Goal: Contribute content: Contribute content

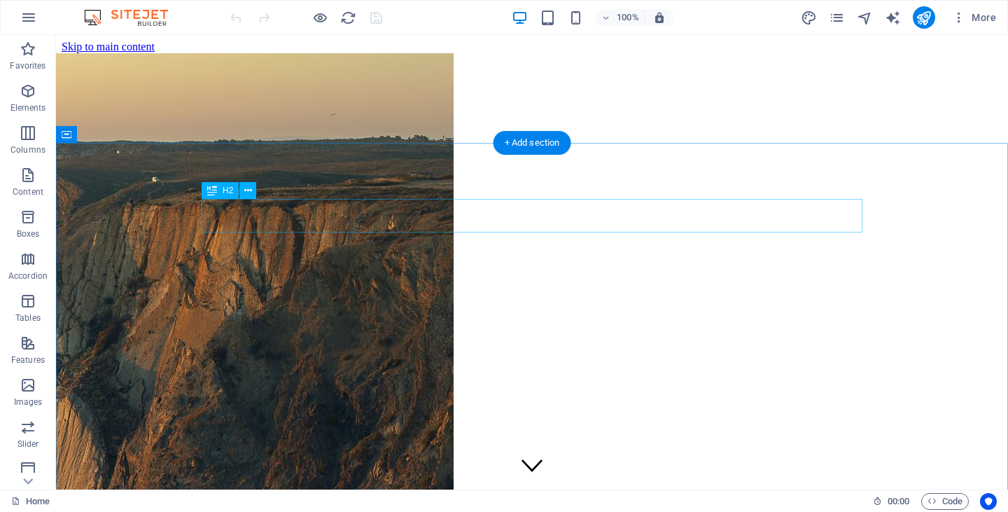
scroll to position [773, 0]
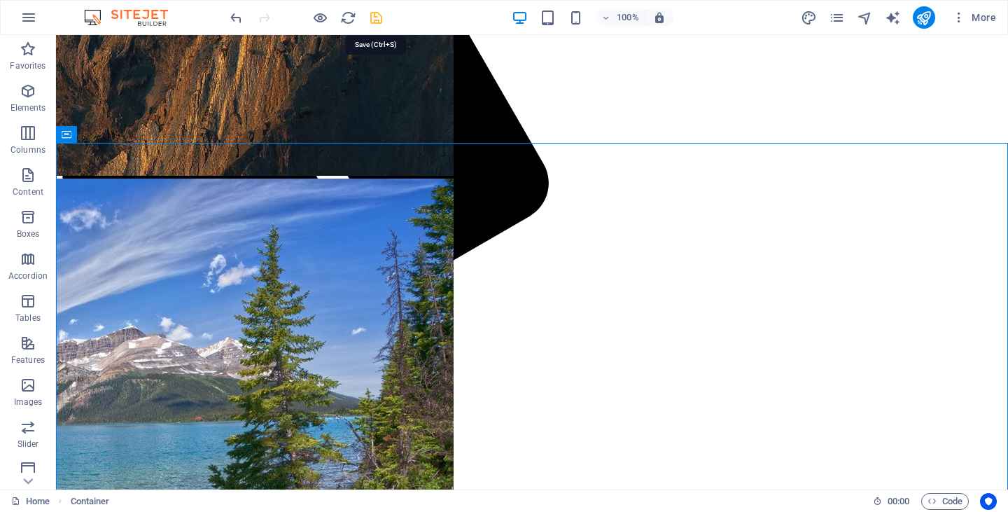
click at [376, 15] on icon "save" at bounding box center [376, 18] width 16 height 16
checkbox input "false"
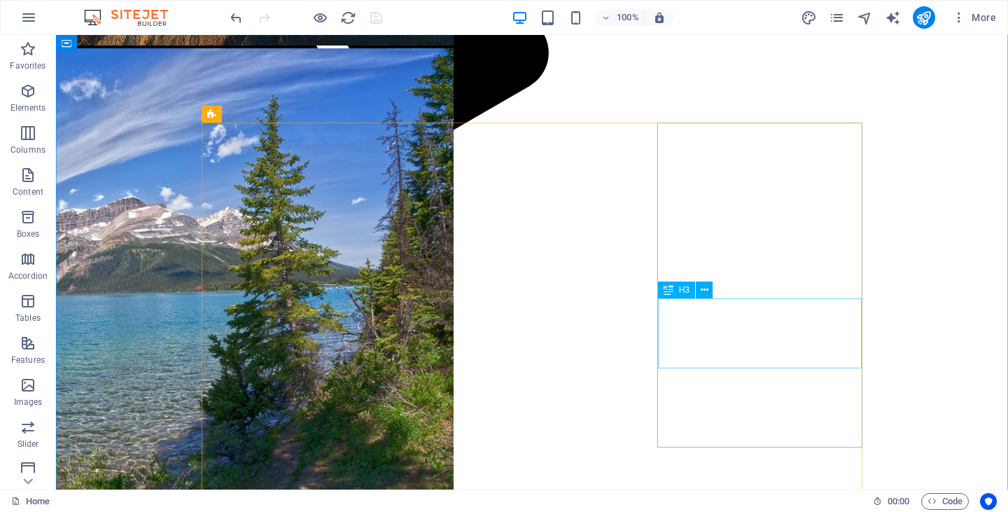
scroll to position [901, 0]
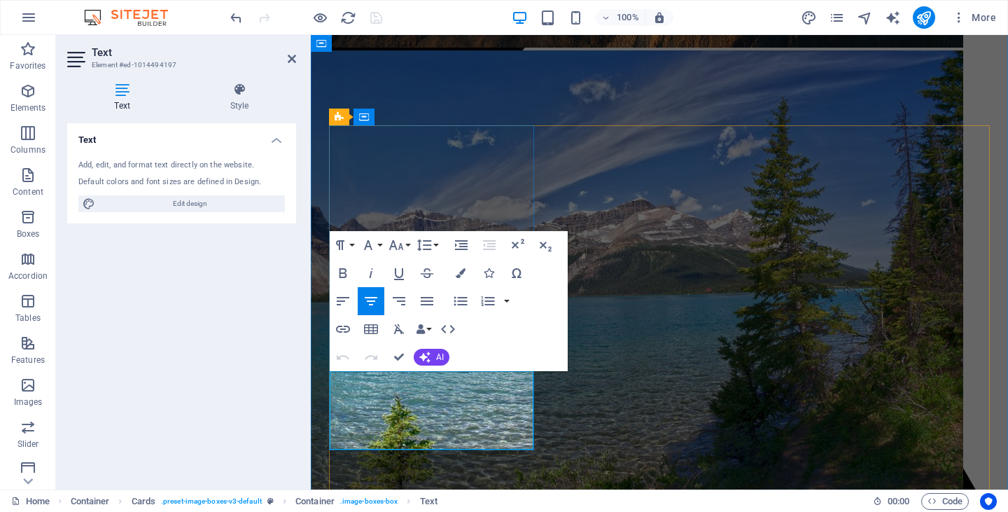
drag, startPoint x: 405, startPoint y: 413, endPoint x: 343, endPoint y: 419, distance: 62.6
drag, startPoint x: 75, startPoint y: 377, endPoint x: 141, endPoint y: 397, distance: 68.6
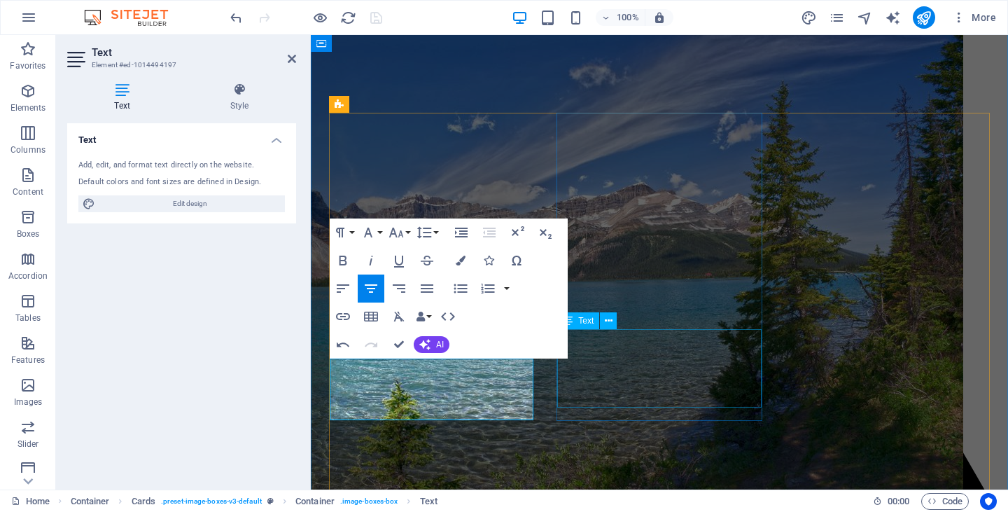
scroll to position [919, 0]
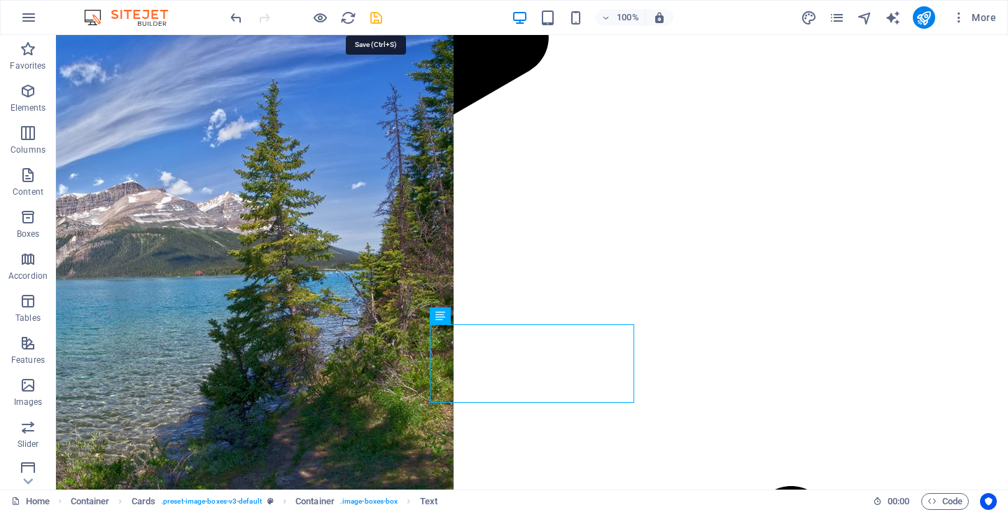
click at [374, 14] on icon "save" at bounding box center [376, 18] width 16 height 16
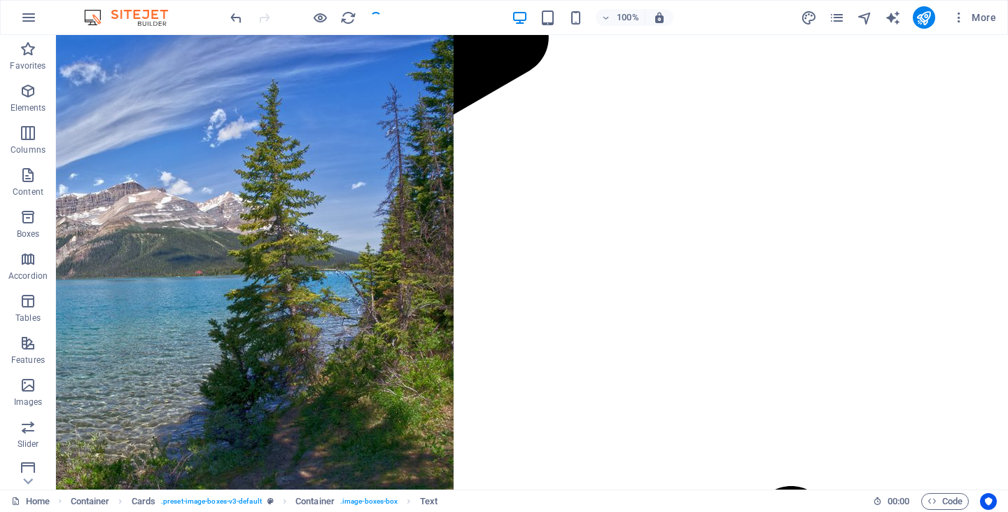
checkbox input "false"
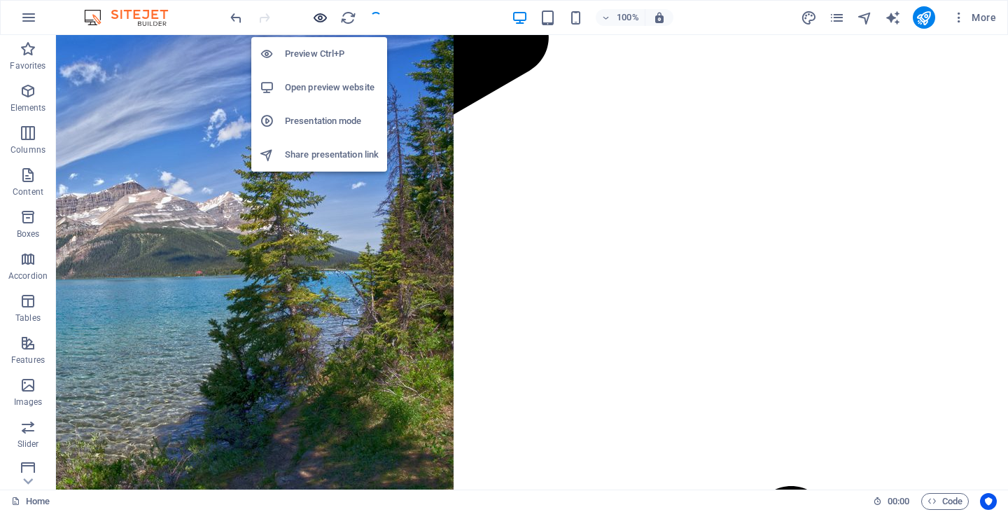
click at [319, 16] on icon "button" at bounding box center [320, 18] width 16 height 16
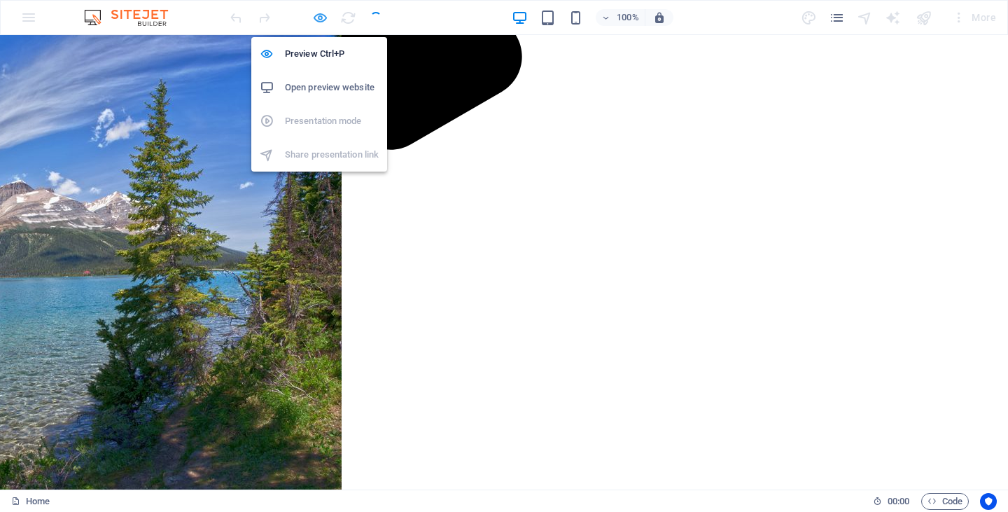
click at [325, 15] on icon "button" at bounding box center [320, 18] width 16 height 16
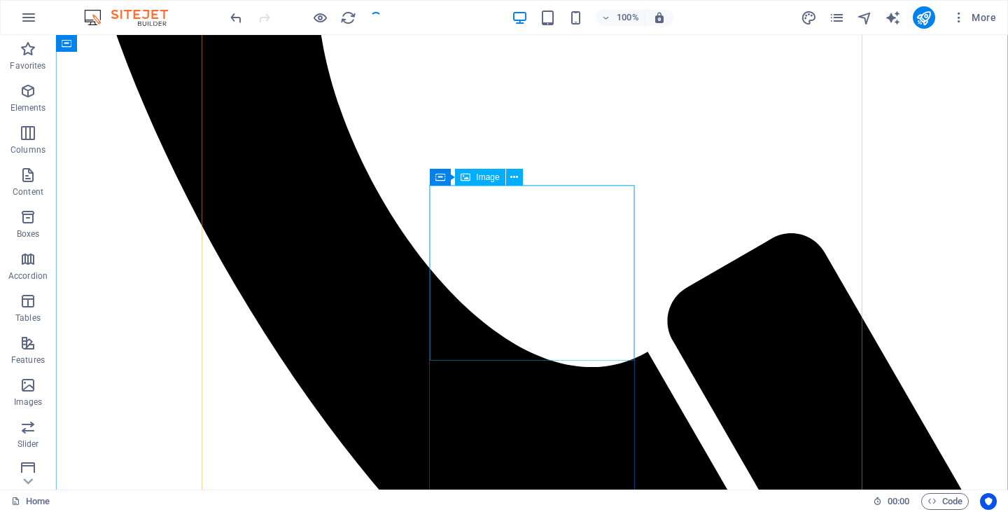
scroll to position [1173, 0]
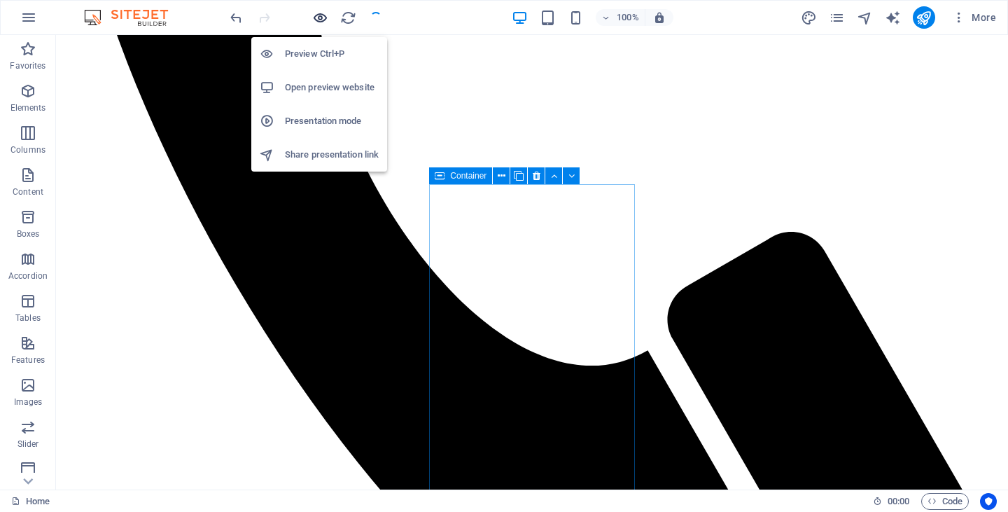
click at [318, 15] on icon "button" at bounding box center [320, 18] width 16 height 16
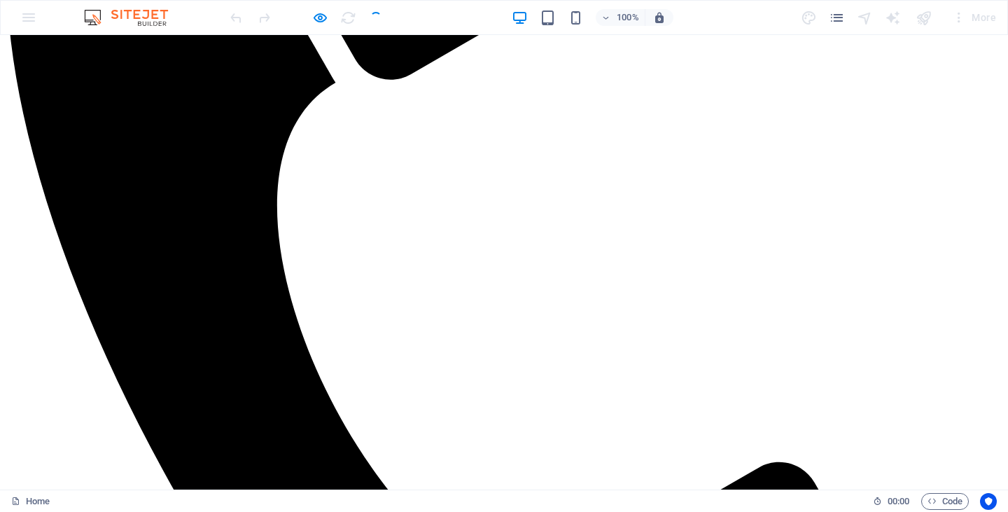
scroll to position [976, 0]
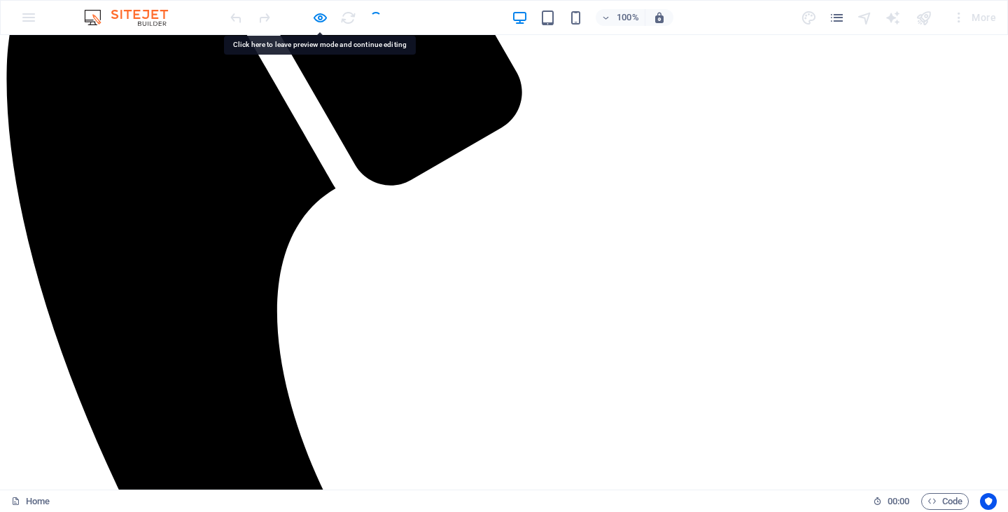
scroll to position [881, 0]
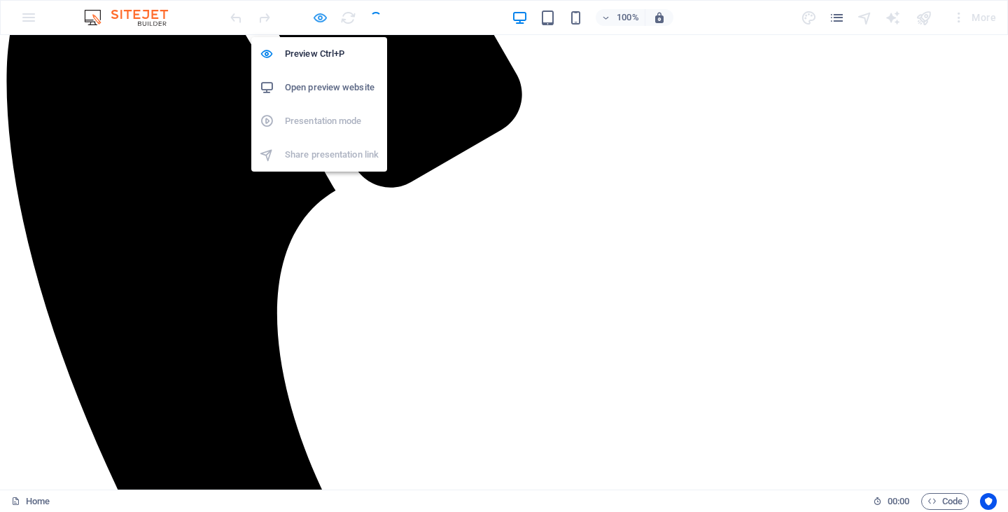
click at [319, 15] on icon "button" at bounding box center [320, 18] width 16 height 16
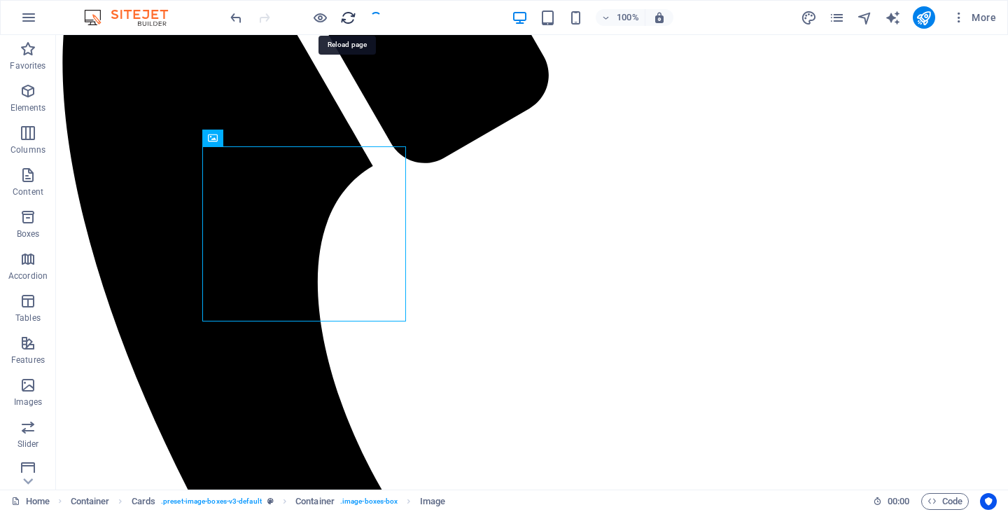
click at [348, 21] on icon "reload" at bounding box center [348, 18] width 16 height 16
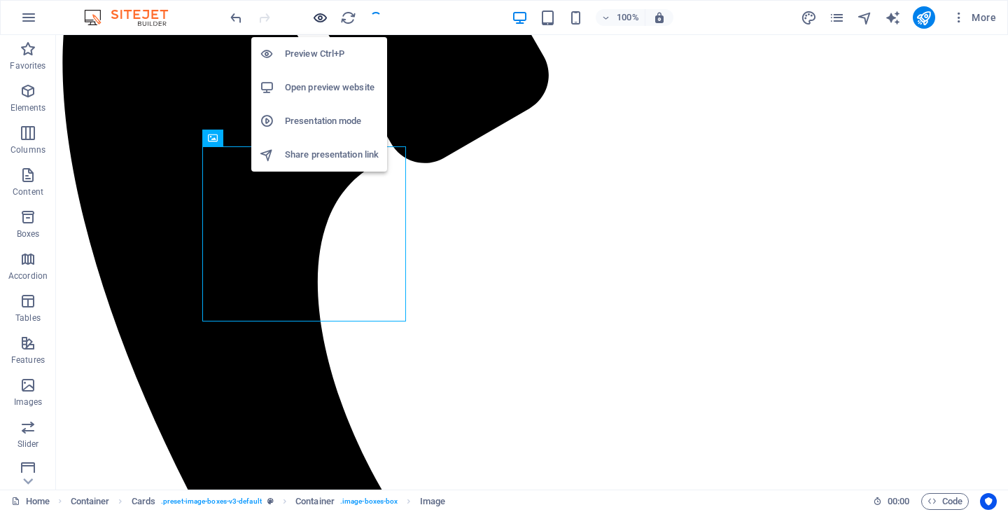
click at [320, 13] on icon "button" at bounding box center [320, 18] width 16 height 16
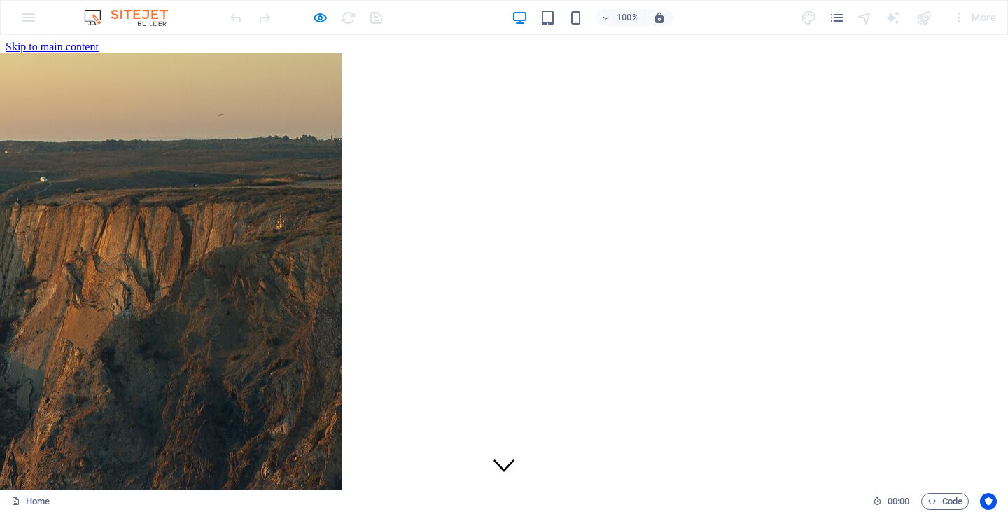
scroll to position [0, 0]
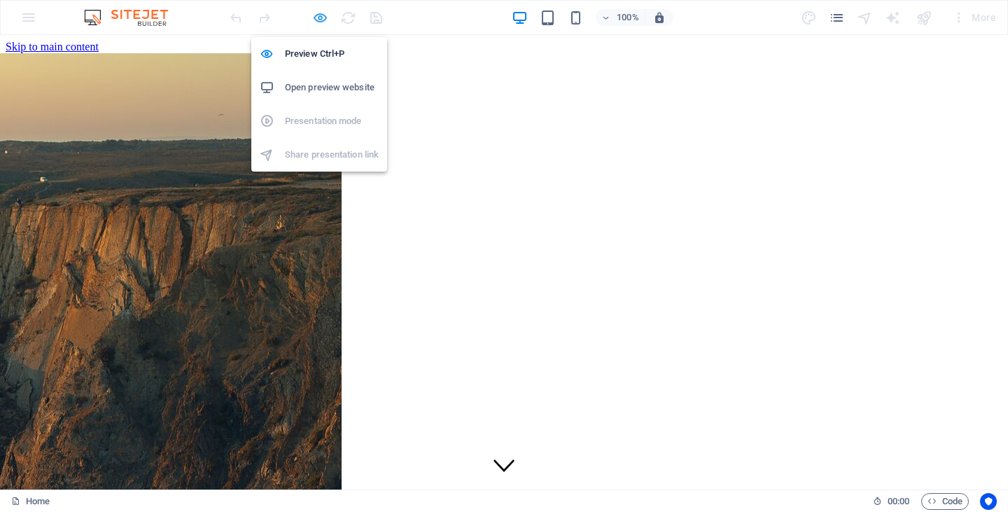
click at [321, 20] on icon "button" at bounding box center [320, 18] width 16 height 16
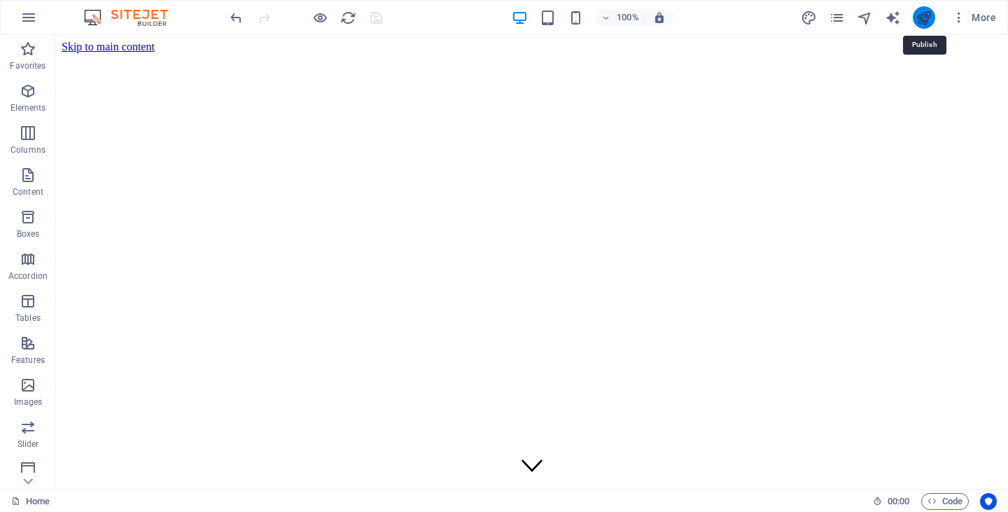
click at [922, 20] on icon "publish" at bounding box center [923, 18] width 16 height 16
click at [925, 17] on icon "publish" at bounding box center [923, 18] width 16 height 16
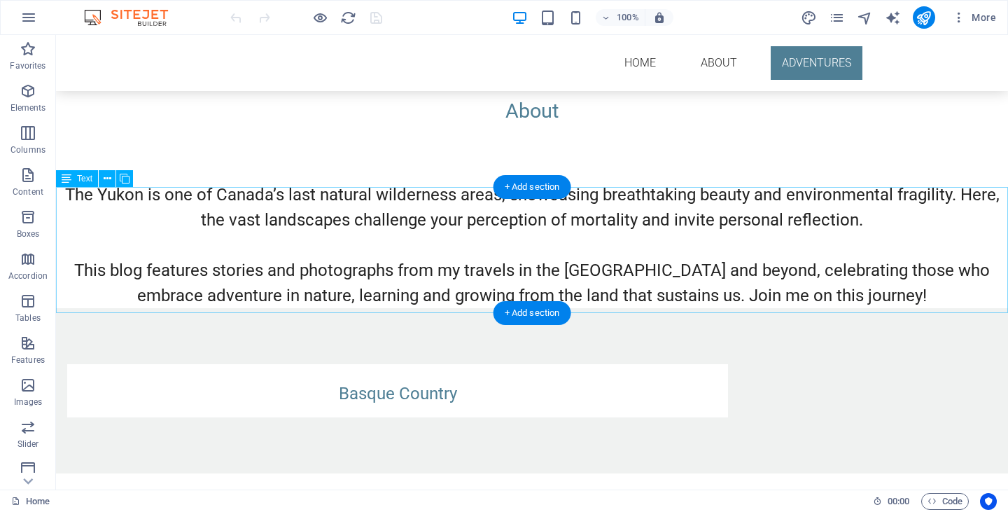
scroll to position [491, 0]
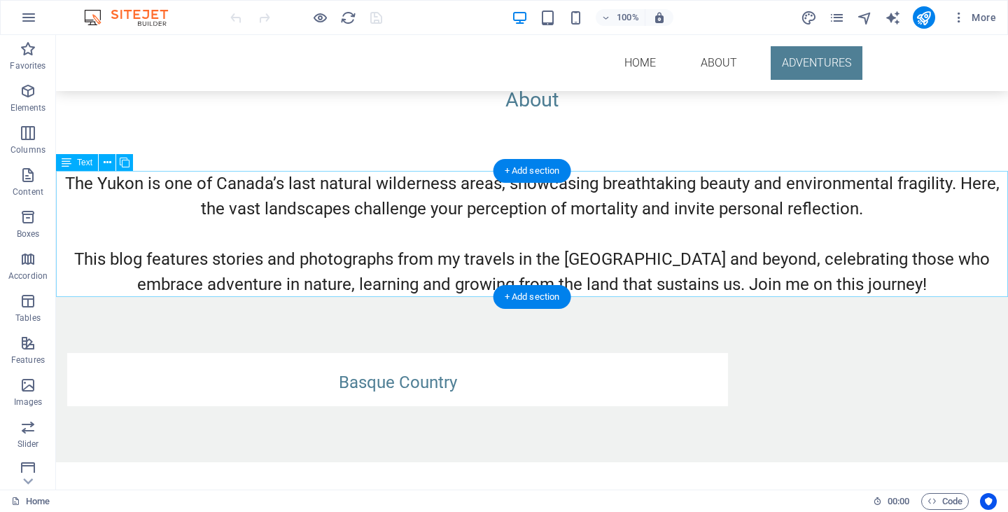
click at [876, 278] on div "The Yukon is one of Canada’s last natural wilderness areas, showcasing breathta…" at bounding box center [532, 234] width 952 height 126
drag, startPoint x: 871, startPoint y: 286, endPoint x: 471, endPoint y: 241, distance: 402.8
click at [471, 241] on div "The Yukon is one of Canada’s last natural wilderness areas, showcasing breathta…" at bounding box center [532, 234] width 952 height 126
click at [160, 195] on div "The Yukon is one of Canada’s last natural wilderness areas, showcasing breathta…" at bounding box center [532, 234] width 952 height 126
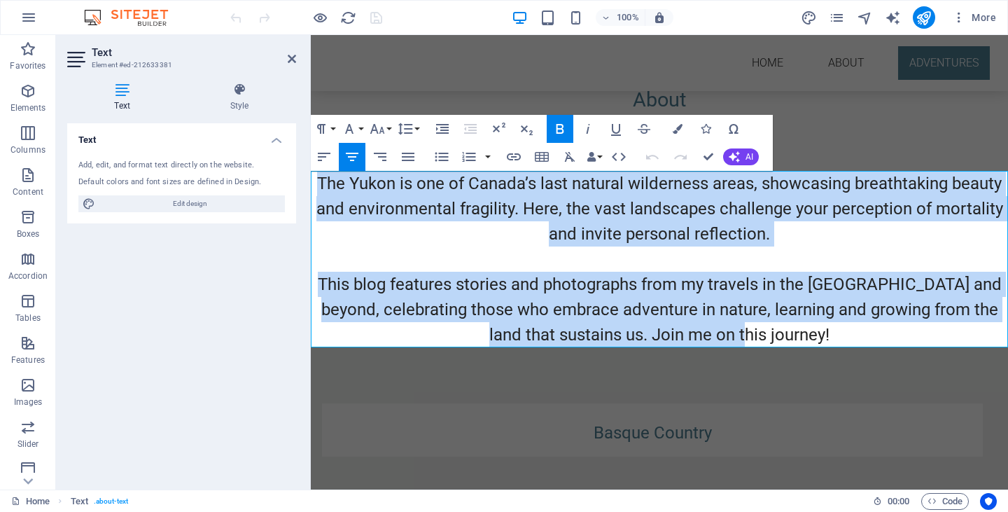
drag, startPoint x: 810, startPoint y: 334, endPoint x: 284, endPoint y: 164, distance: 552.2
copy span "The Yukon is one of Canada’s last natural wilderness areas, showcasing breathta…"
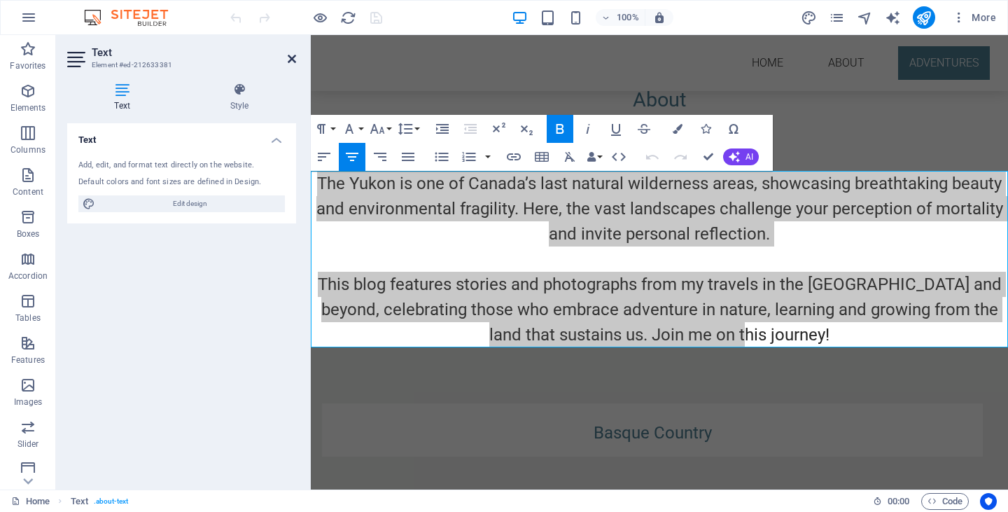
click at [289, 57] on icon at bounding box center [292, 58] width 8 height 11
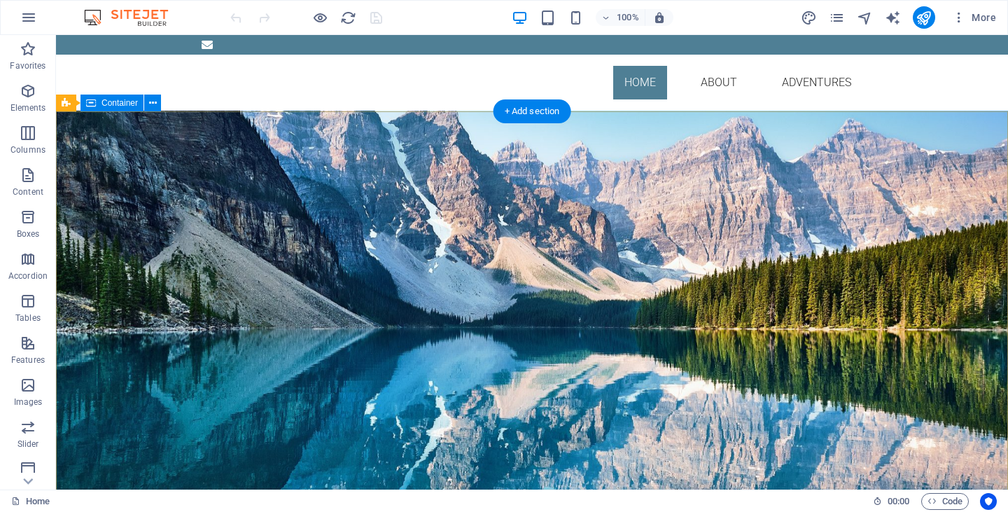
scroll to position [0, 0]
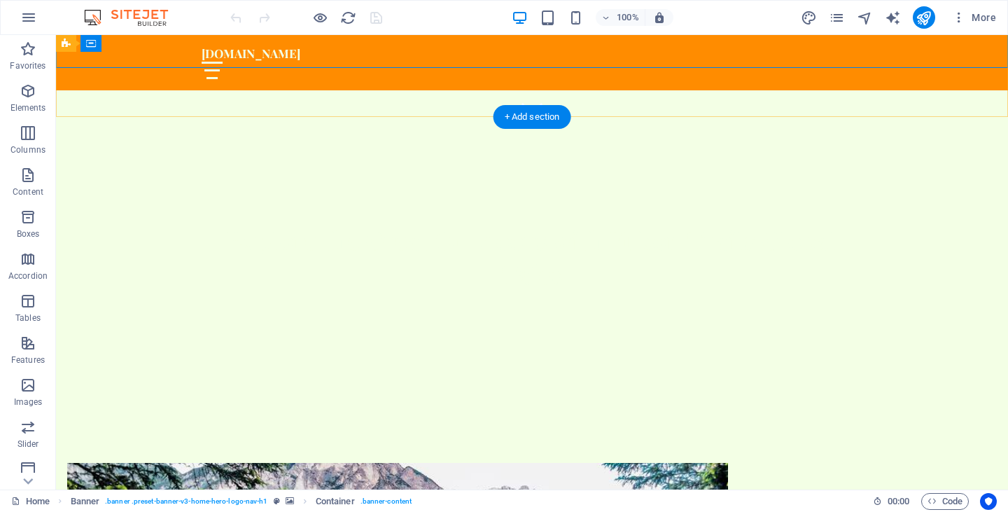
scroll to position [386, 0]
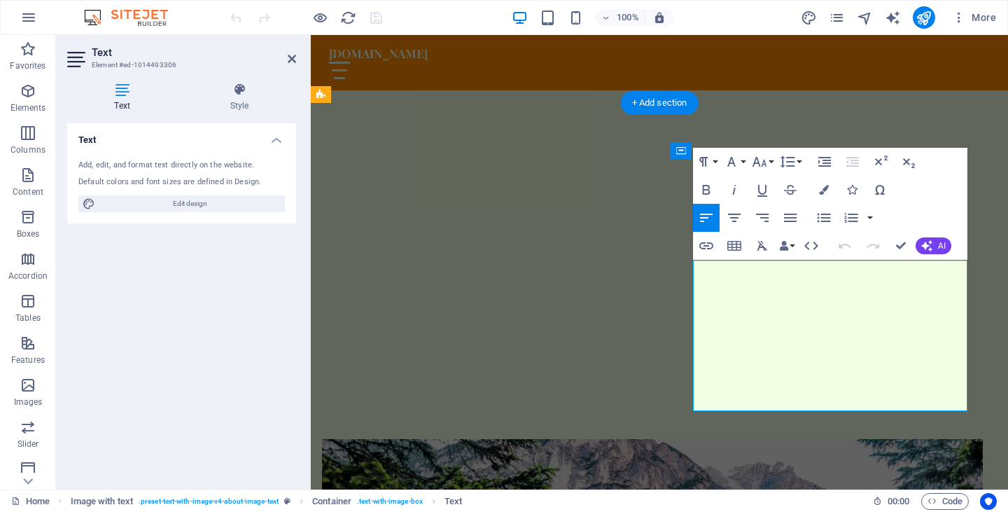
drag, startPoint x: 911, startPoint y: 400, endPoint x: 692, endPoint y: 267, distance: 257.2
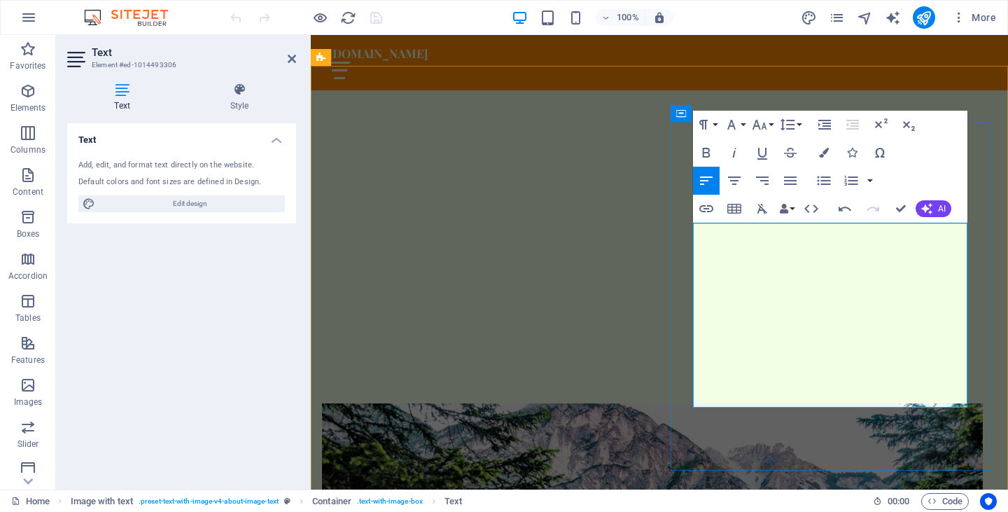
scroll to position [424, 0]
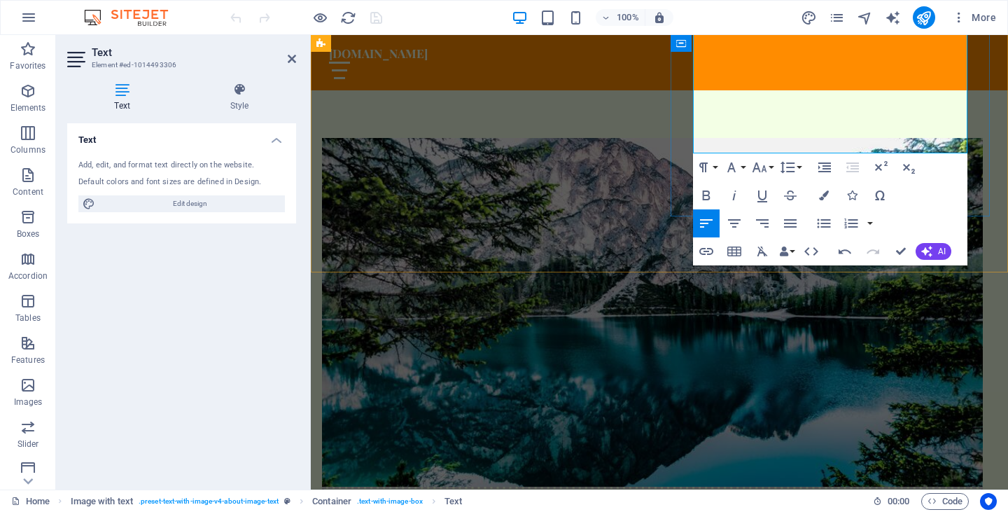
scroll to position [690, 0]
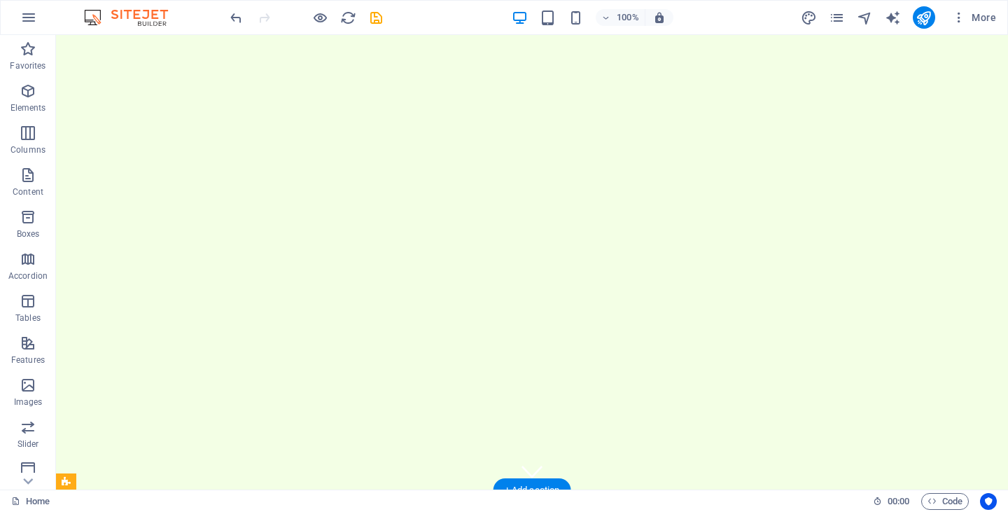
scroll to position [0, 0]
click at [372, 19] on icon "save" at bounding box center [376, 18] width 16 height 16
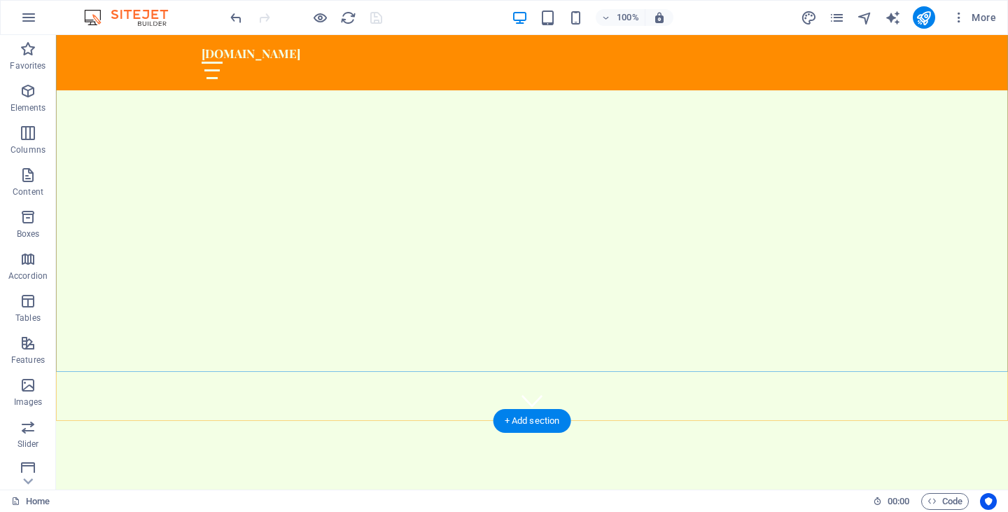
scroll to position [75, 0]
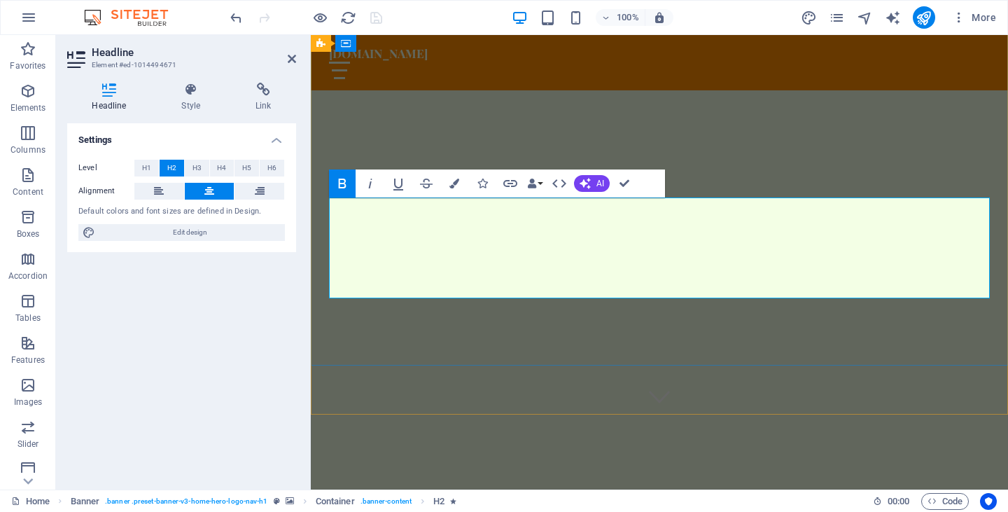
drag, startPoint x: 697, startPoint y: 253, endPoint x: 346, endPoint y: 211, distance: 353.2
click at [456, 182] on icon "button" at bounding box center [454, 183] width 10 height 10
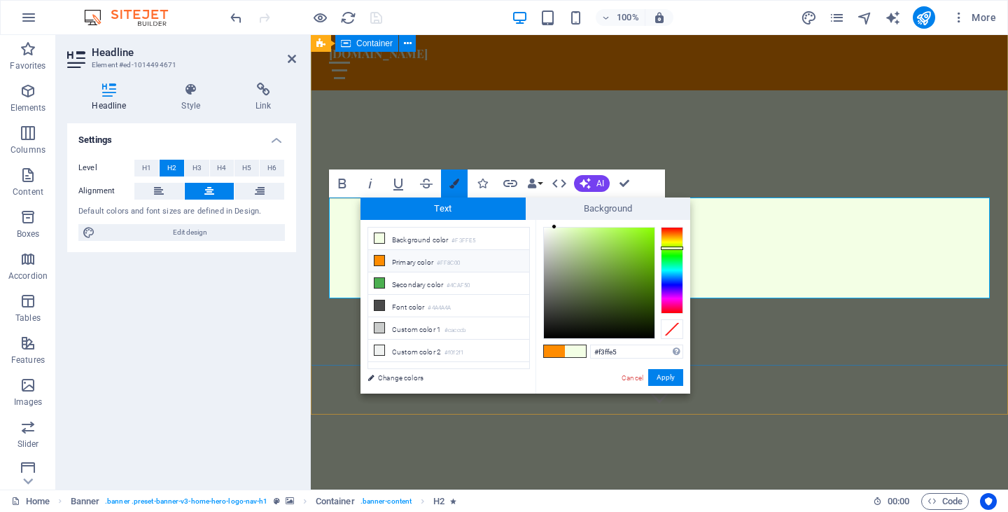
click at [456, 182] on icon "button" at bounding box center [454, 183] width 10 height 10
click at [638, 376] on link "Cancel" at bounding box center [632, 377] width 24 height 10
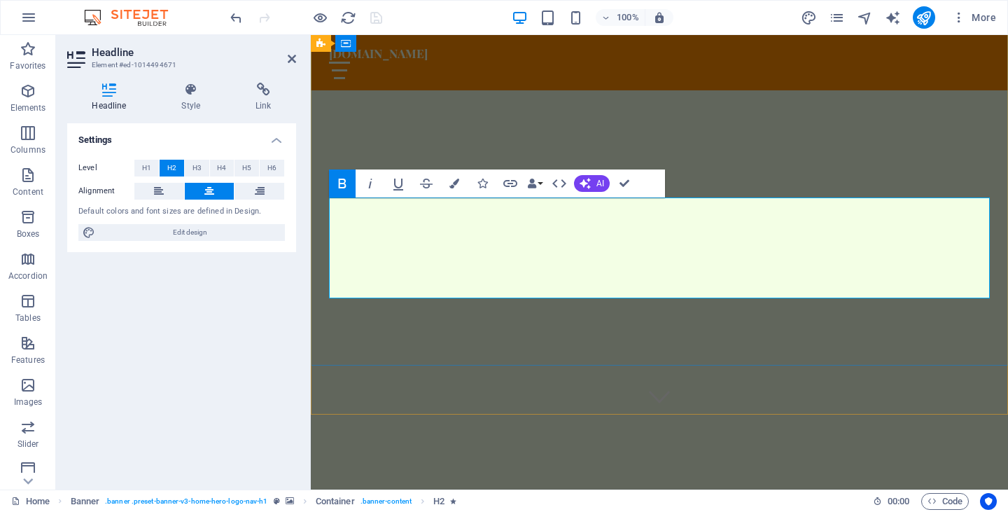
drag, startPoint x: 882, startPoint y: 286, endPoint x: 443, endPoint y: 288, distance: 438.8
click at [209, 186] on icon at bounding box center [209, 191] width 10 height 17
click at [174, 162] on span "H2" at bounding box center [171, 168] width 9 height 17
click at [219, 188] on button at bounding box center [210, 191] width 50 height 17
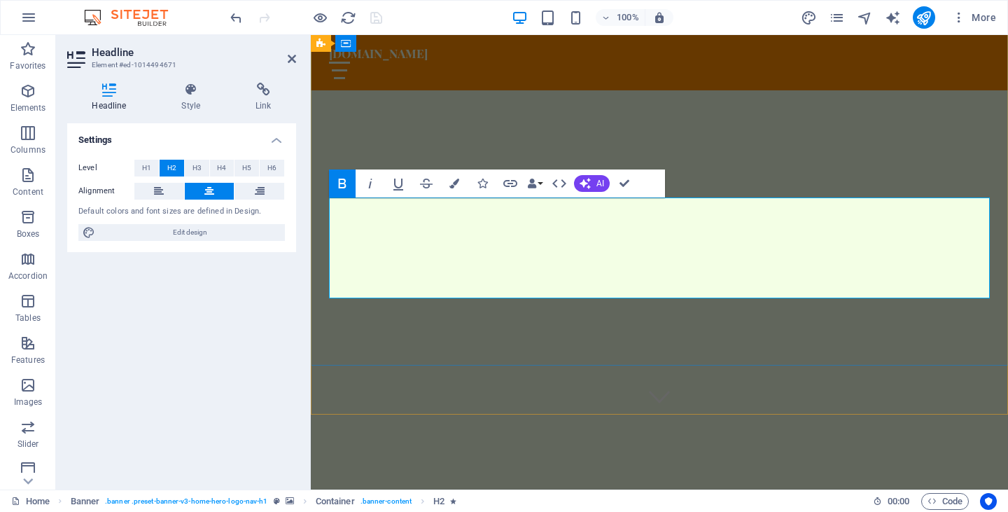
drag, startPoint x: 690, startPoint y: 255, endPoint x: 668, endPoint y: 257, distance: 22.4
drag, startPoint x: 885, startPoint y: 283, endPoint x: 429, endPoint y: 284, distance: 456.3
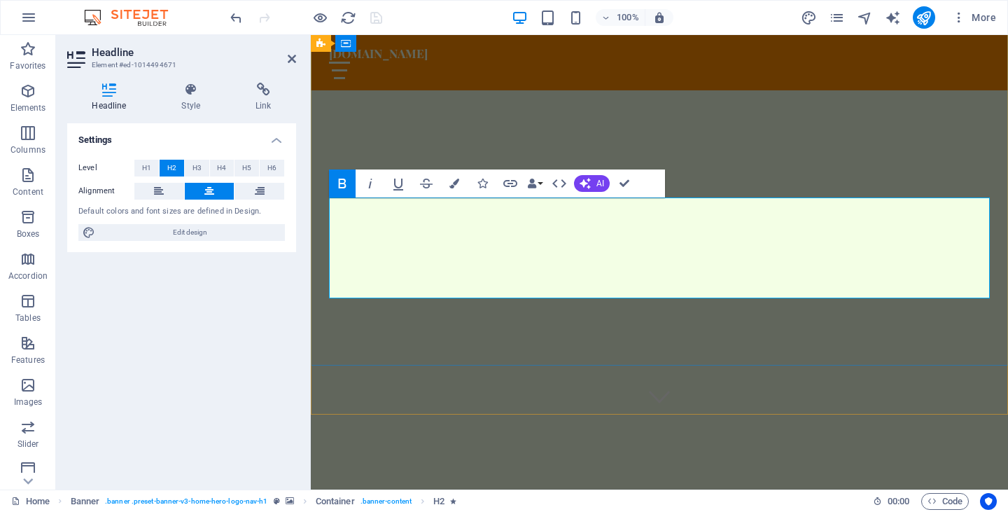
click at [342, 183] on icon "button" at bounding box center [343, 183] width 8 height 10
drag, startPoint x: 690, startPoint y: 251, endPoint x: 353, endPoint y: 197, distance: 341.7
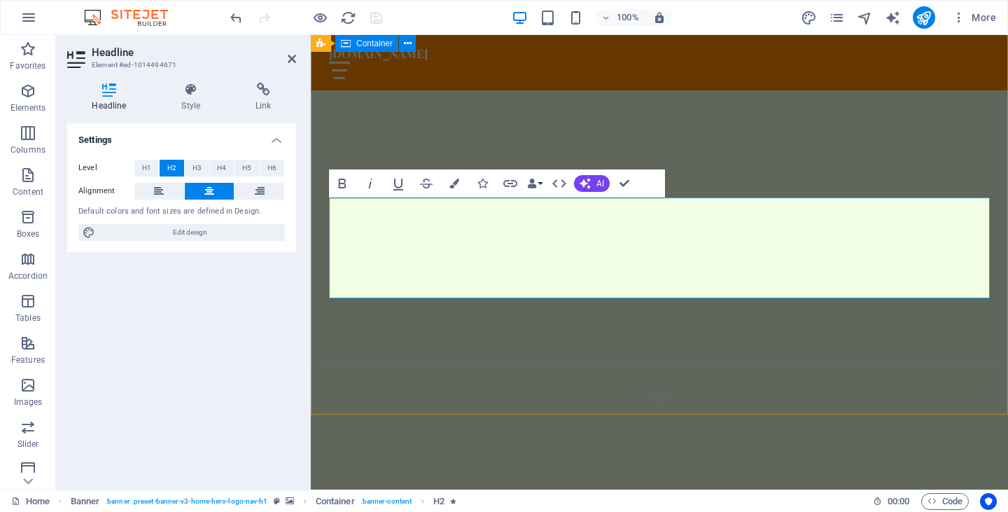
click at [146, 162] on span "H1" at bounding box center [146, 168] width 9 height 17
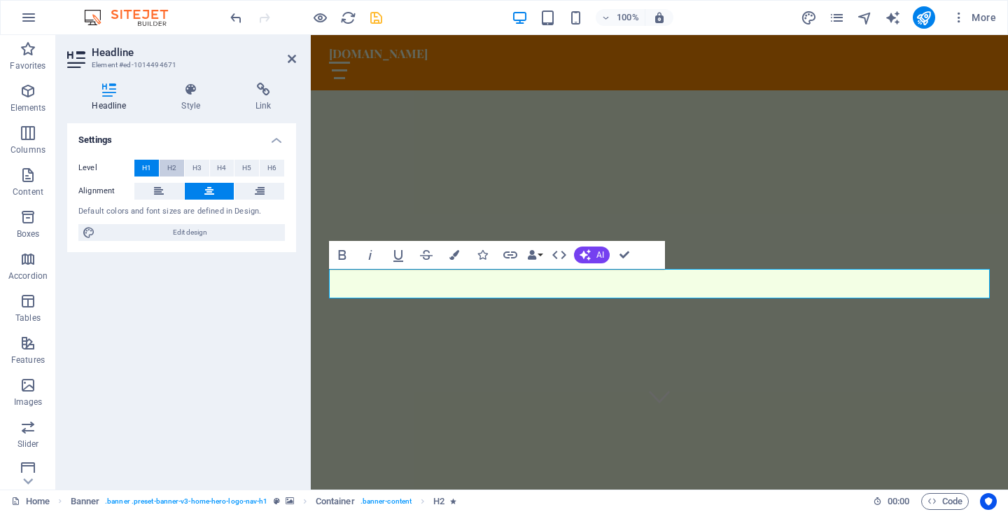
click at [170, 164] on span "H2" at bounding box center [171, 168] width 9 height 17
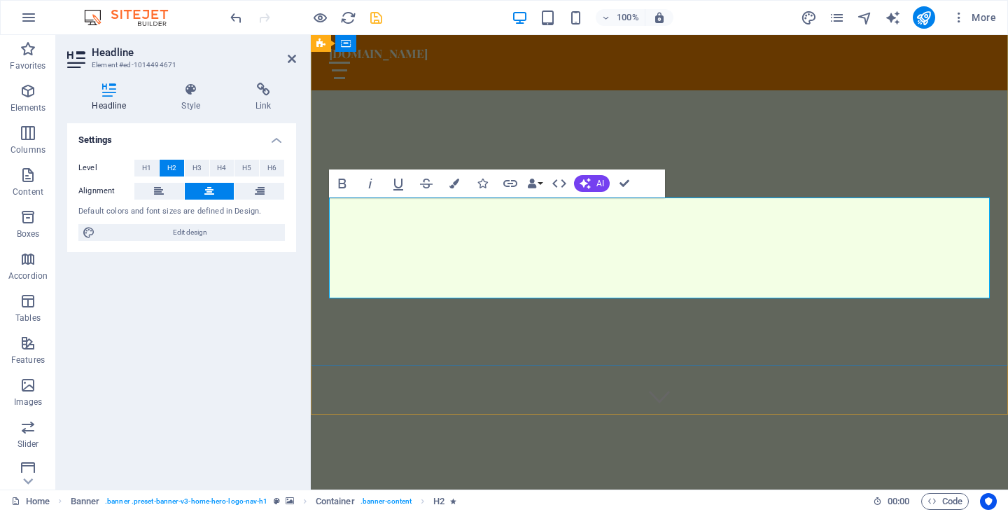
drag, startPoint x: 701, startPoint y: 252, endPoint x: 330, endPoint y: 196, distance: 374.5
click at [146, 163] on span "H1" at bounding box center [146, 168] width 9 height 17
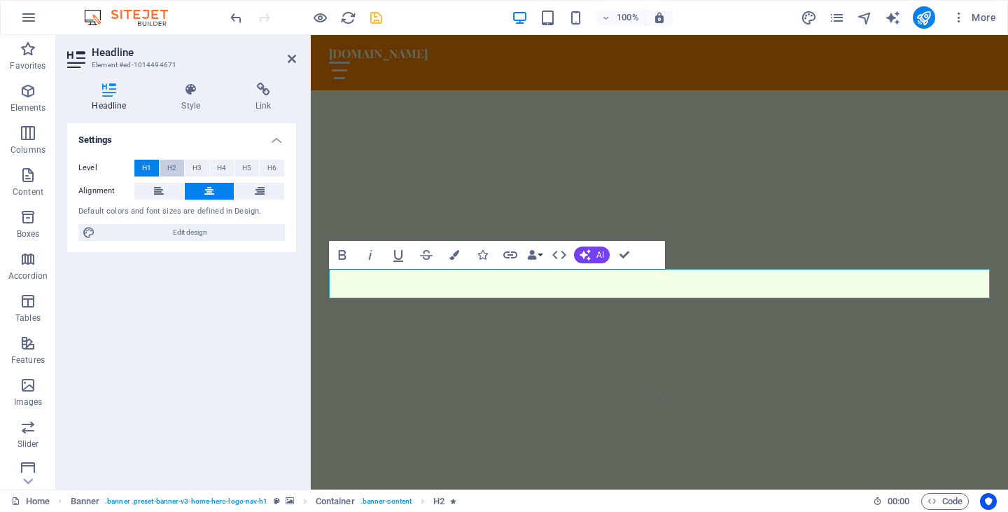
click at [168, 164] on span "H2" at bounding box center [171, 168] width 9 height 17
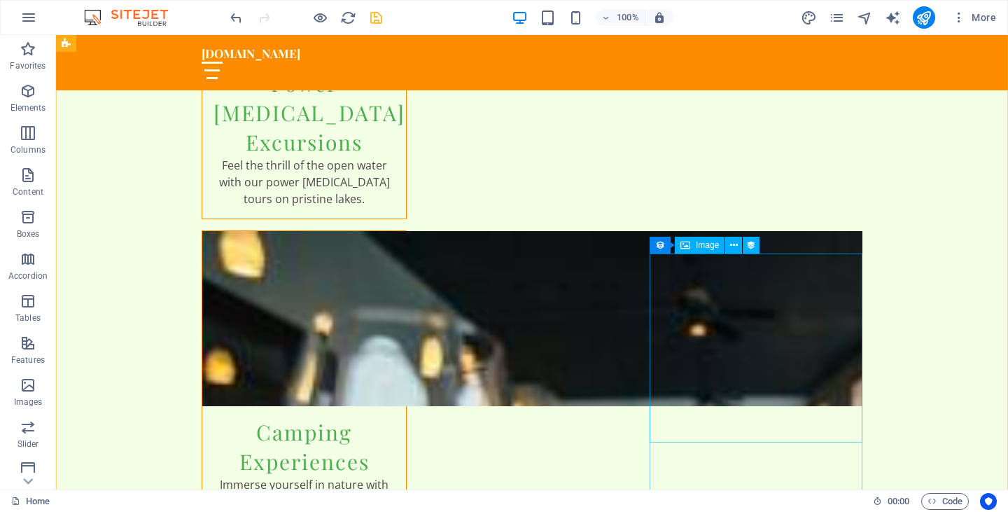
scroll to position [3102, 0]
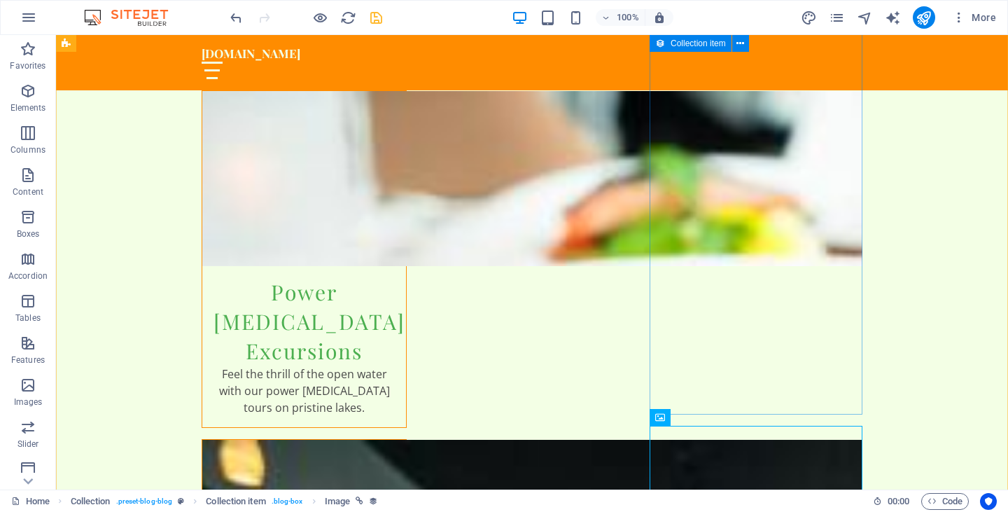
scroll to position [2958, 0]
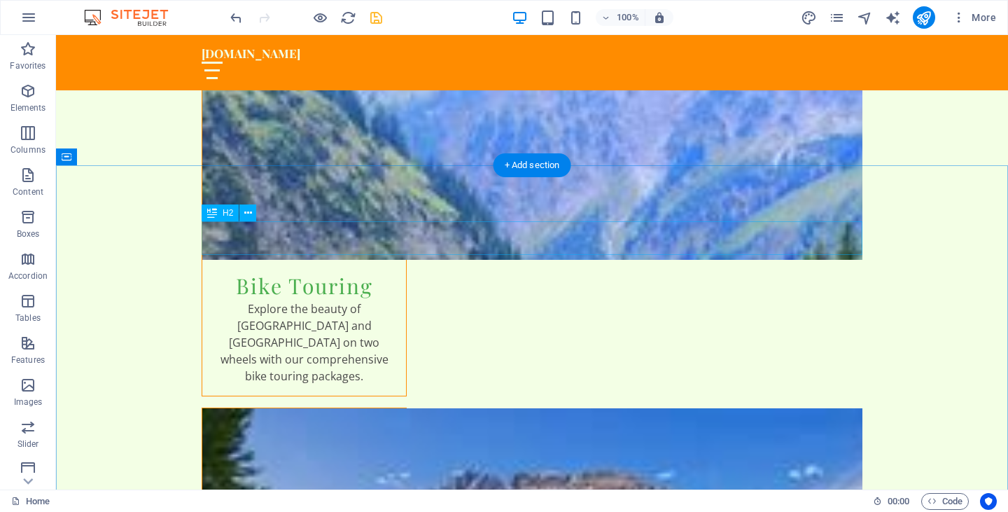
scroll to position [2004, 0]
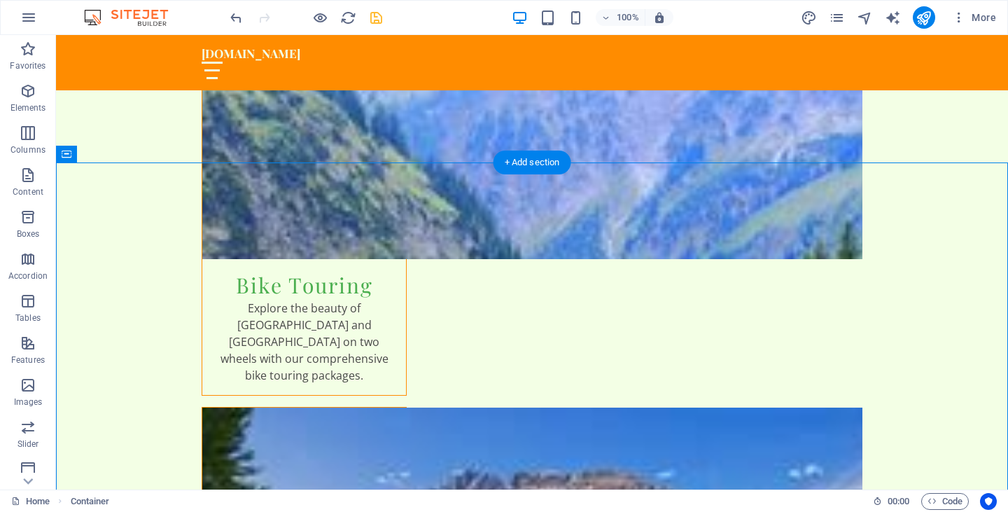
drag, startPoint x: 166, startPoint y: 216, endPoint x: 318, endPoint y: 367, distance: 214.3
click at [311, 260] on button at bounding box center [307, 264] width 17 height 17
click at [307, 262] on icon at bounding box center [308, 265] width 8 height 15
click at [305, 267] on icon at bounding box center [308, 265] width 8 height 15
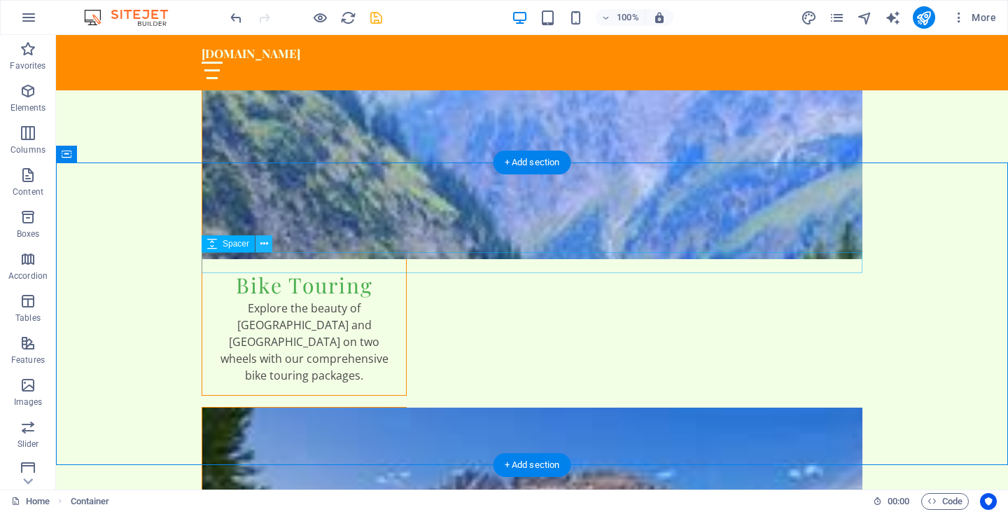
click at [264, 247] on icon at bounding box center [264, 244] width 8 height 15
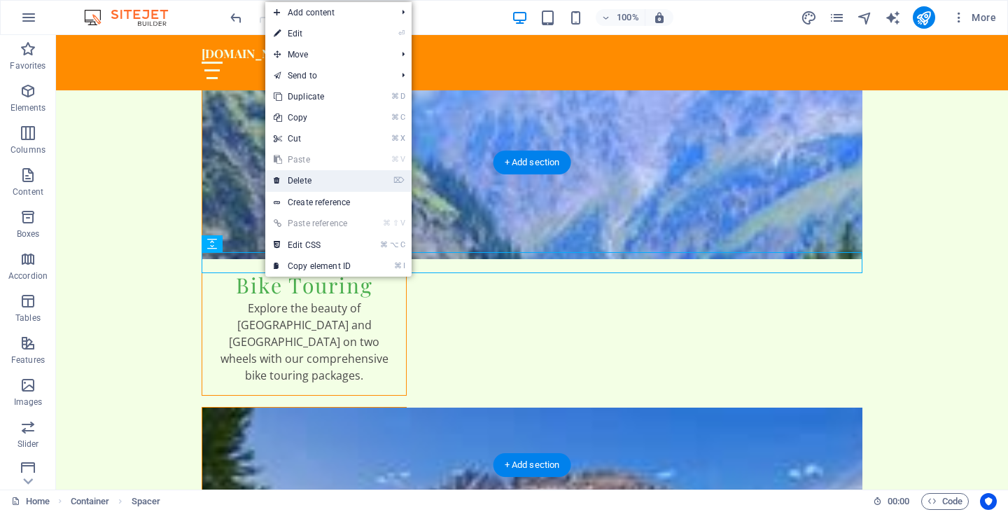
click at [317, 185] on link "⌦ Delete" at bounding box center [312, 180] width 94 height 21
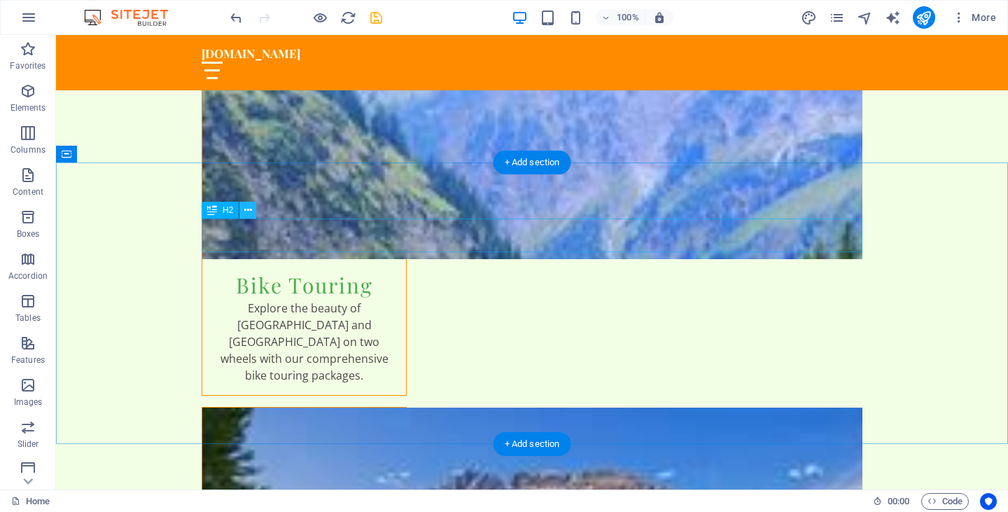
click at [249, 216] on icon at bounding box center [248, 210] width 8 height 15
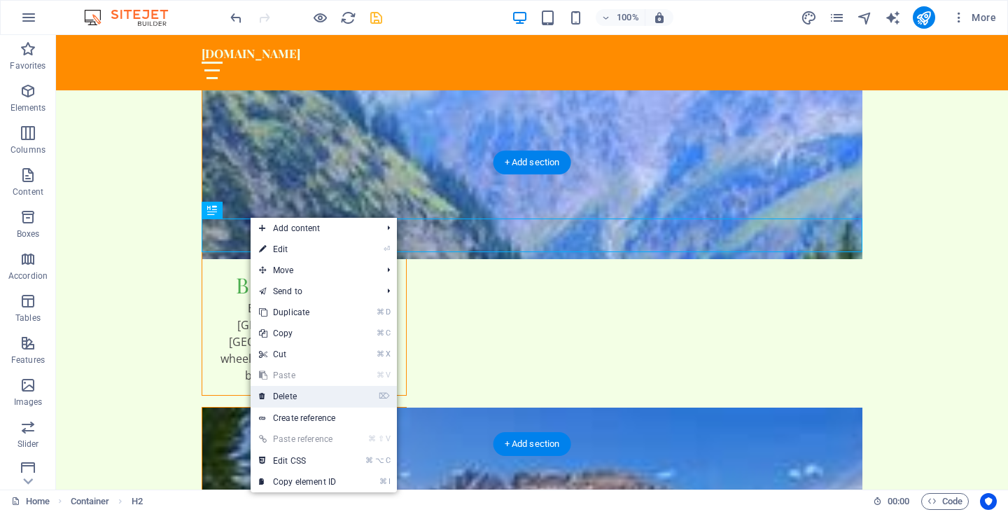
click at [300, 392] on link "⌦ Delete" at bounding box center [298, 396] width 94 height 21
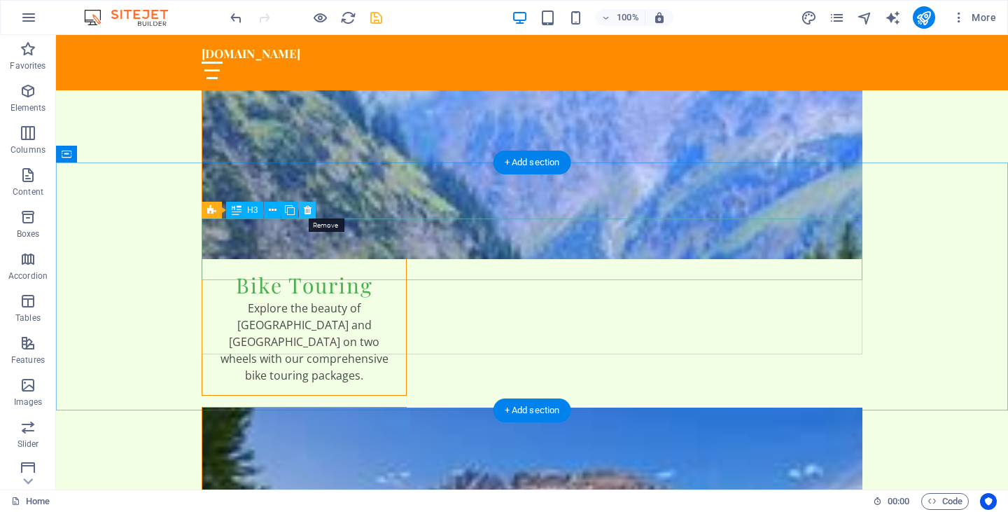
click at [307, 212] on icon at bounding box center [308, 210] width 8 height 15
click at [309, 212] on icon at bounding box center [308, 210] width 8 height 15
click at [310, 206] on icon at bounding box center [308, 210] width 8 height 15
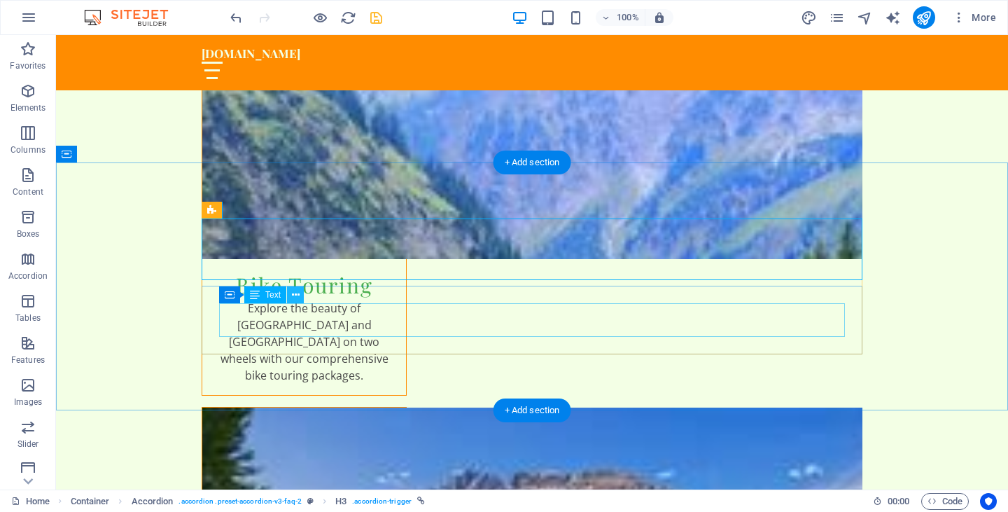
click at [293, 297] on icon at bounding box center [296, 295] width 8 height 15
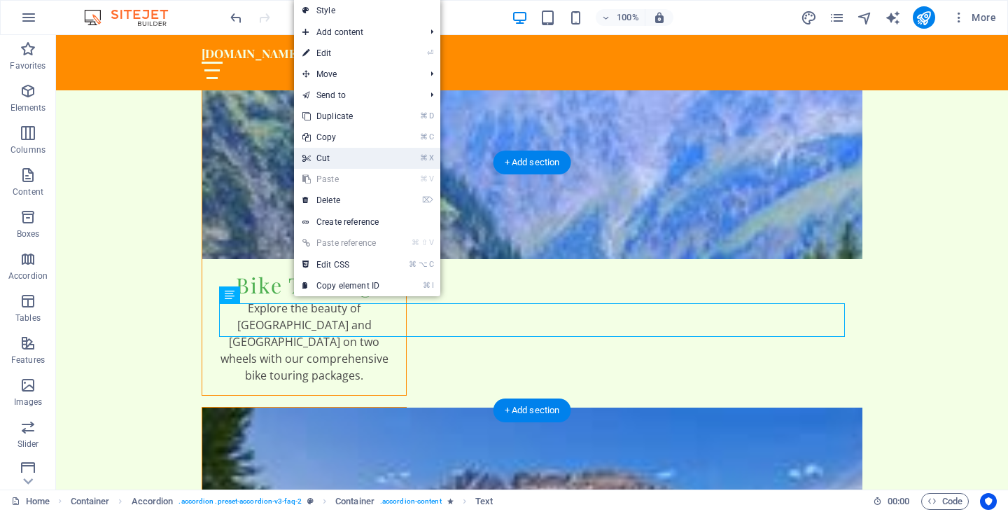
click at [338, 156] on link "⌘ X Cut" at bounding box center [341, 158] width 94 height 21
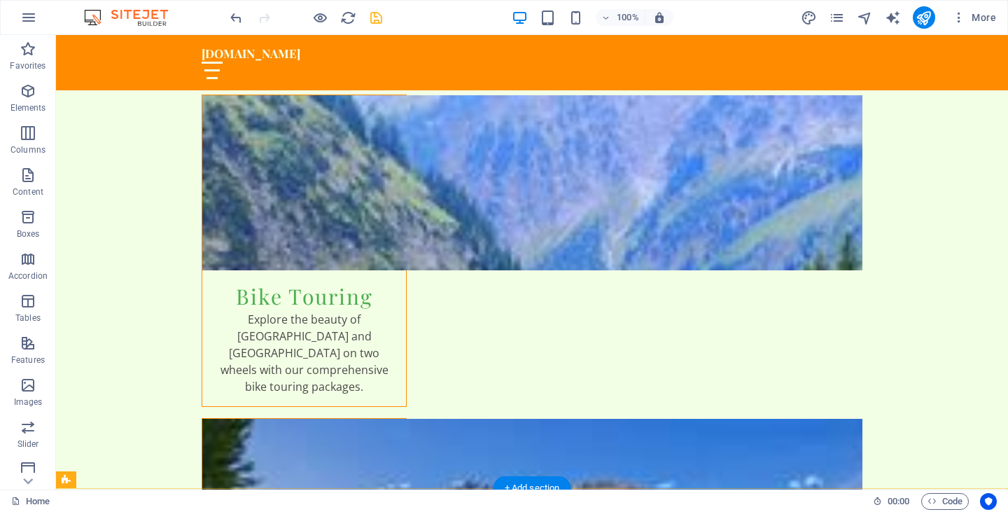
scroll to position [1992, 0]
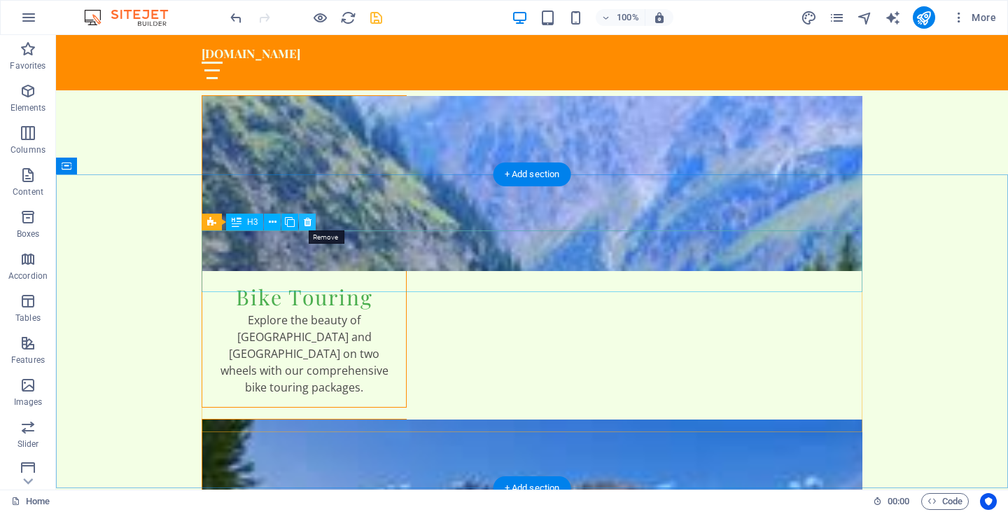
click at [312, 217] on button at bounding box center [307, 221] width 17 height 17
click at [308, 220] on icon at bounding box center [308, 222] width 8 height 15
click at [273, 290] on icon at bounding box center [274, 289] width 8 height 15
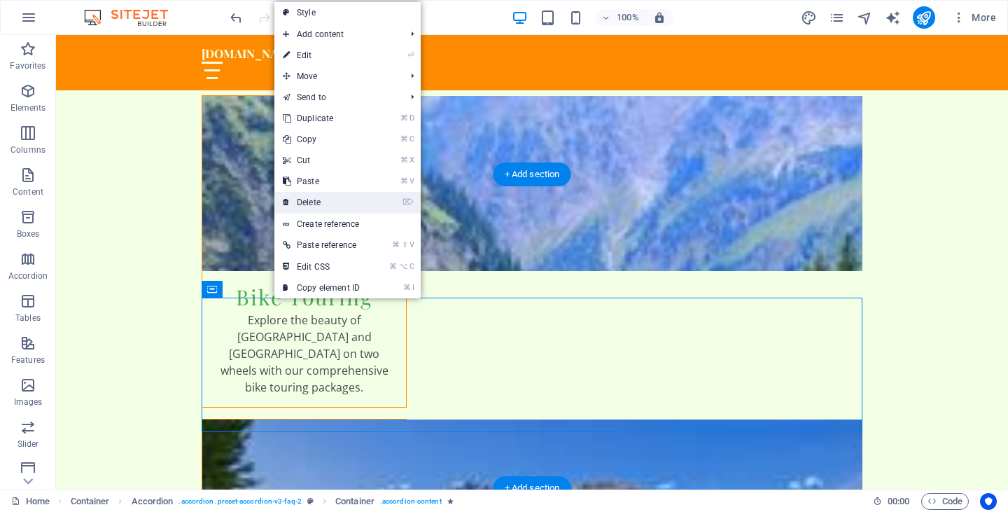
click at [321, 202] on link "⌦ Delete" at bounding box center [321, 202] width 94 height 21
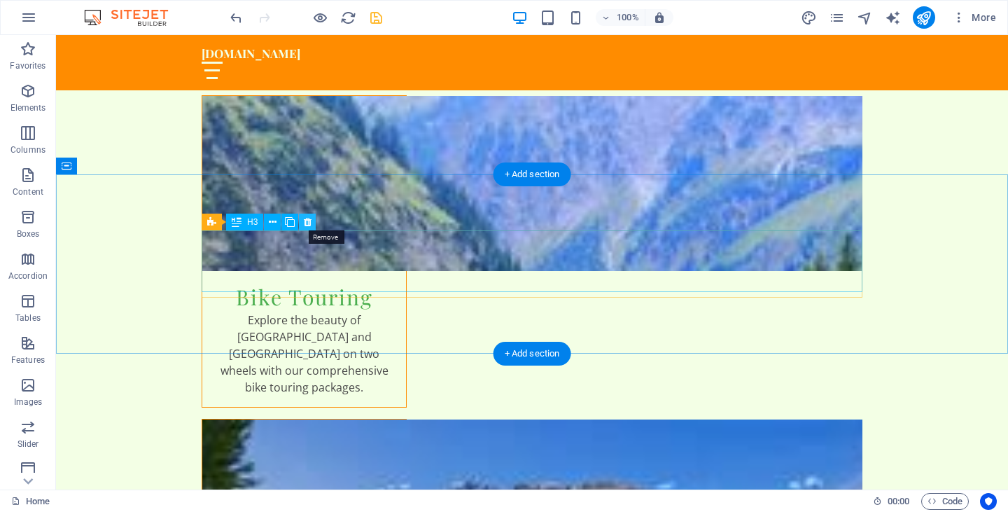
click at [310, 220] on icon at bounding box center [308, 222] width 8 height 15
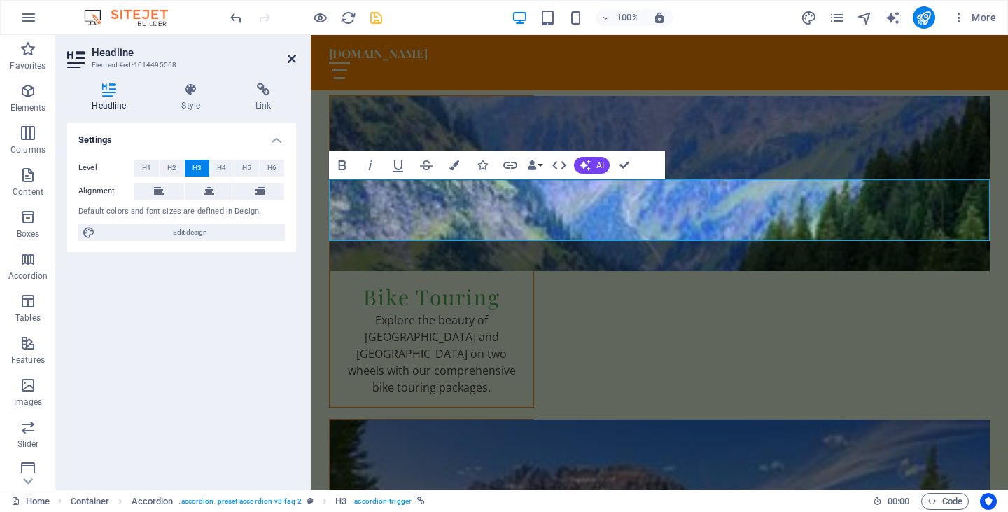
click at [292, 56] on icon at bounding box center [292, 58] width 8 height 11
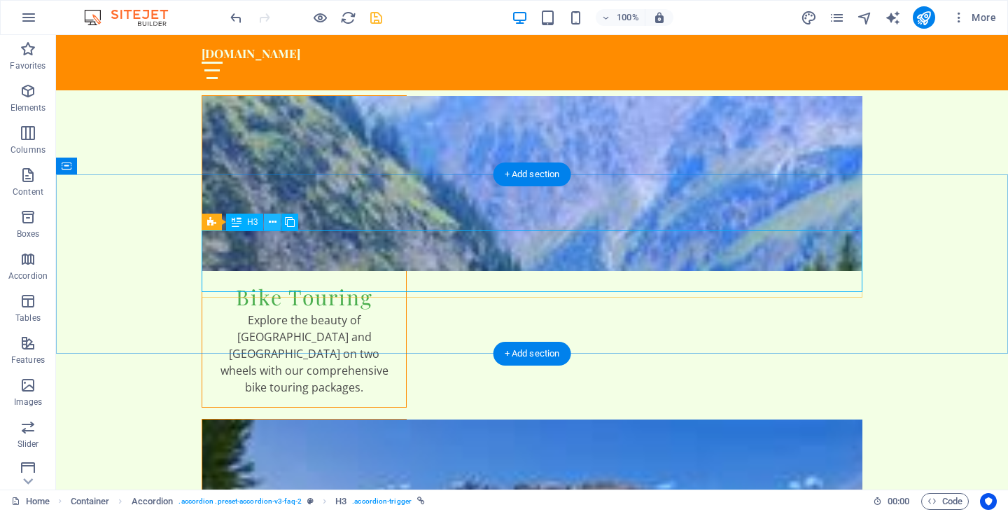
click at [275, 220] on icon at bounding box center [273, 222] width 8 height 15
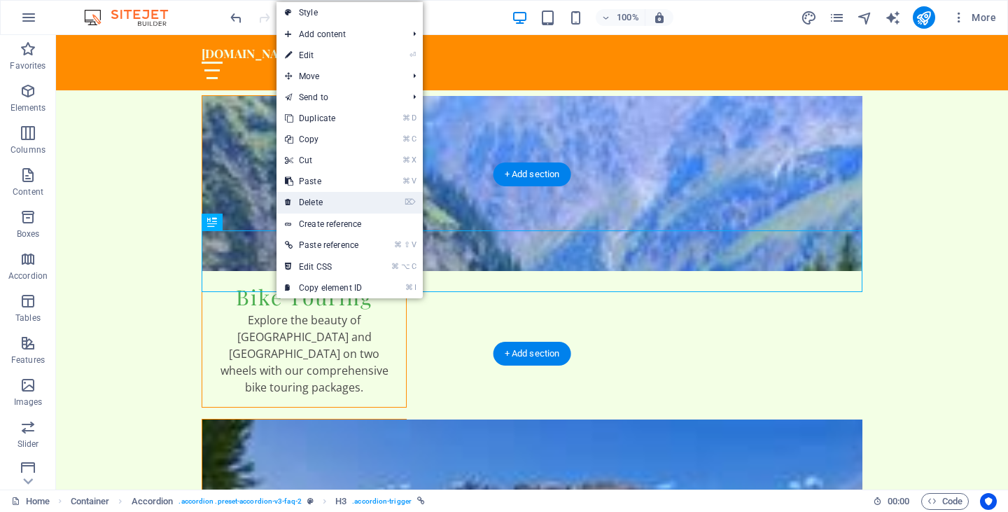
click at [314, 209] on link "⌦ Delete" at bounding box center [323, 202] width 94 height 21
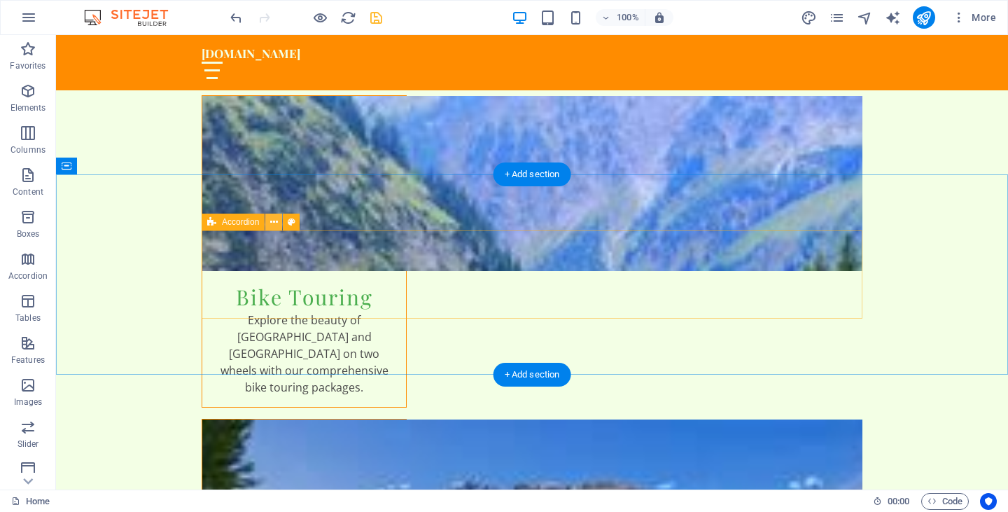
click at [275, 222] on icon at bounding box center [274, 222] width 8 height 15
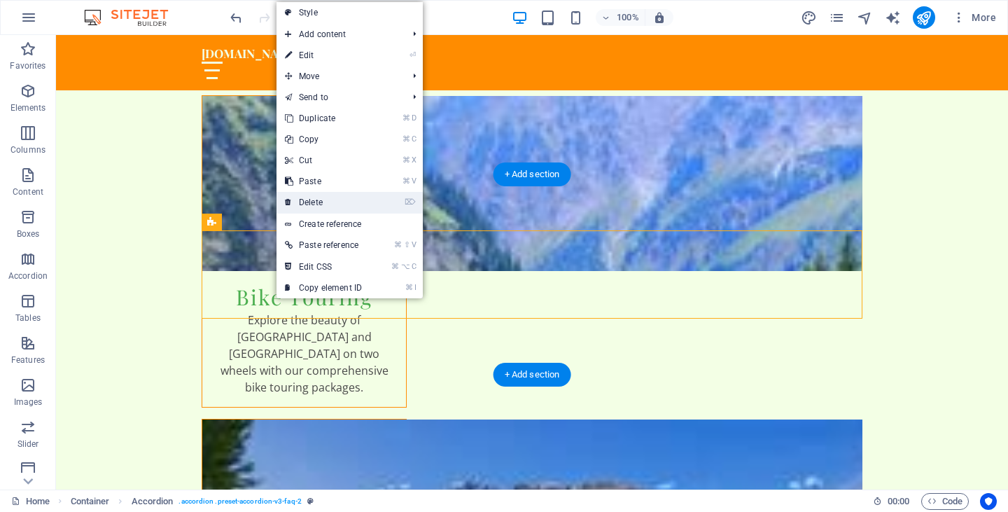
click at [311, 207] on link "⌦ Delete" at bounding box center [323, 202] width 94 height 21
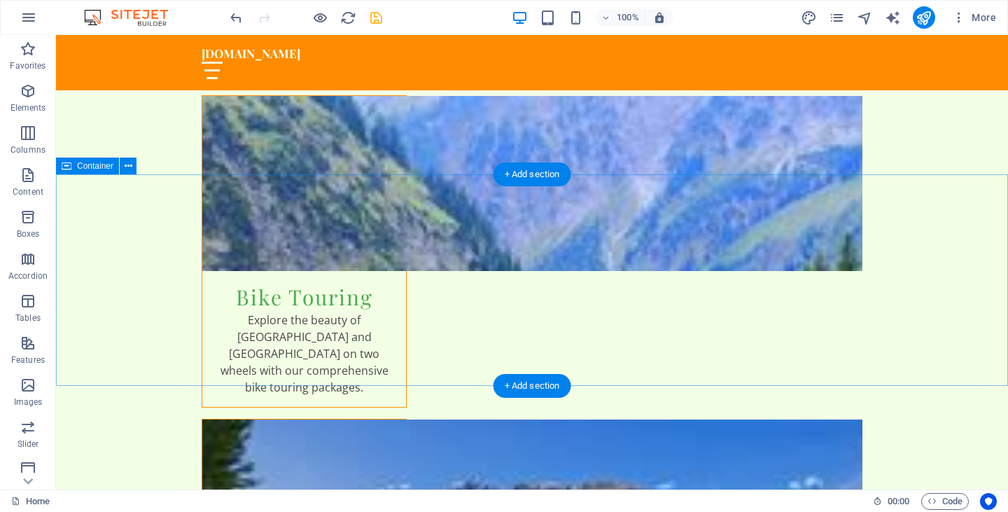
click at [128, 167] on icon at bounding box center [129, 166] width 8 height 15
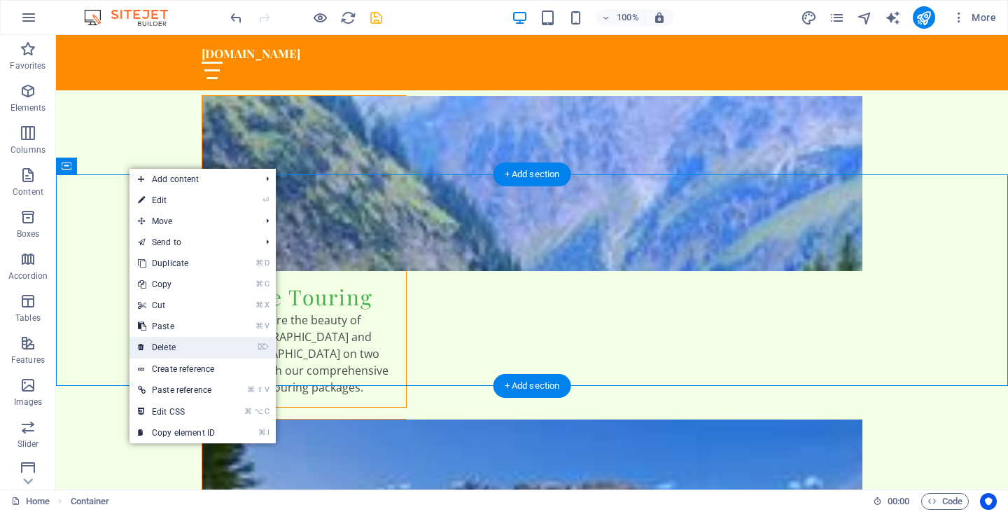
click at [178, 344] on link "⌦ Delete" at bounding box center [176, 347] width 94 height 21
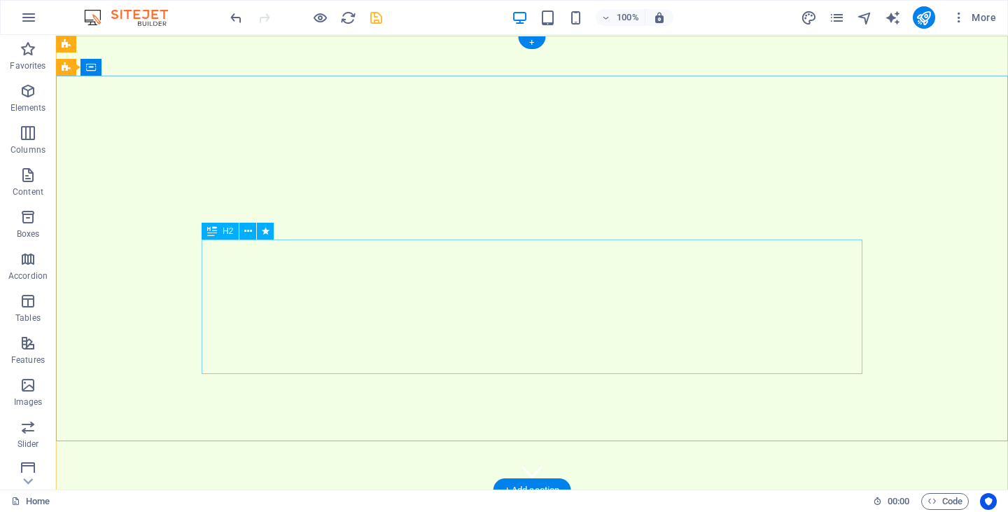
scroll to position [0, 0]
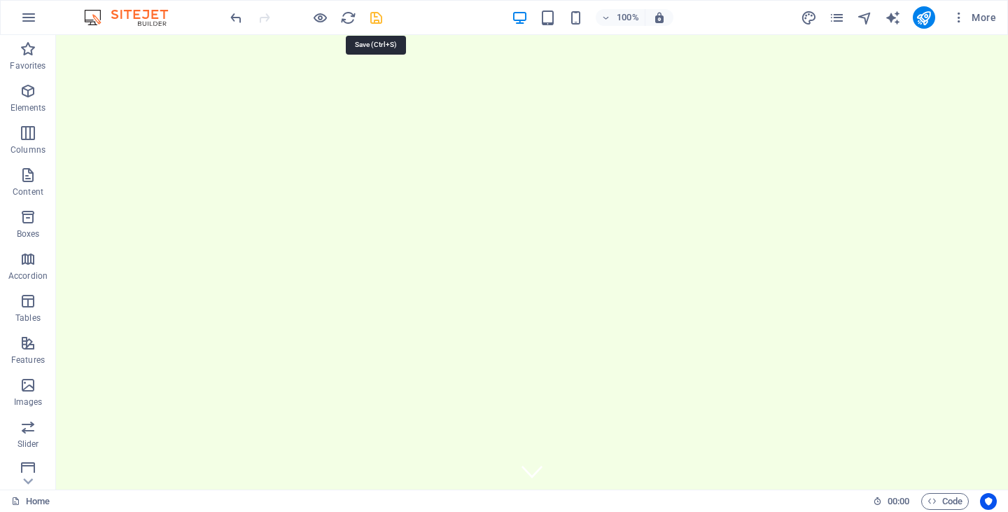
click at [375, 22] on icon "save" at bounding box center [376, 18] width 16 height 16
checkbox input "false"
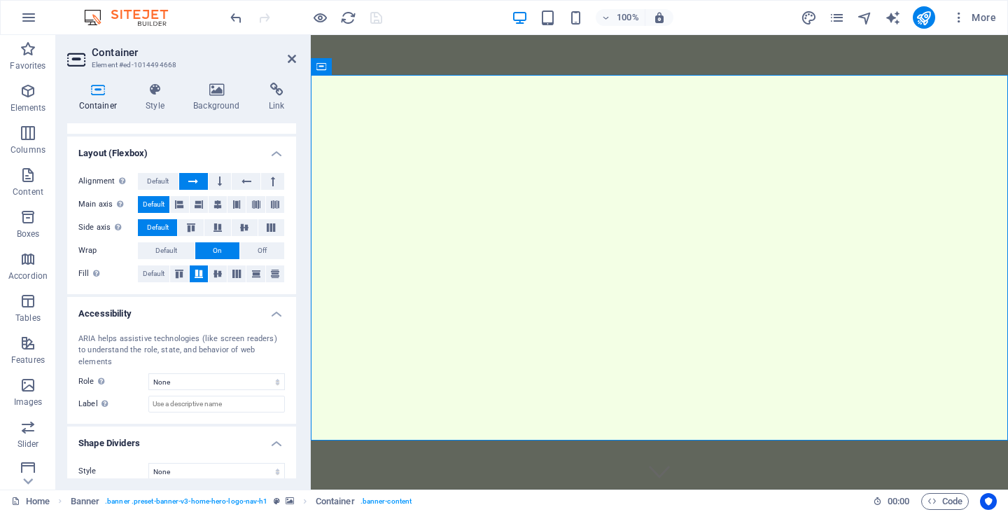
scroll to position [174, 0]
click at [218, 97] on h4 "Background" at bounding box center [220, 97] width 76 height 29
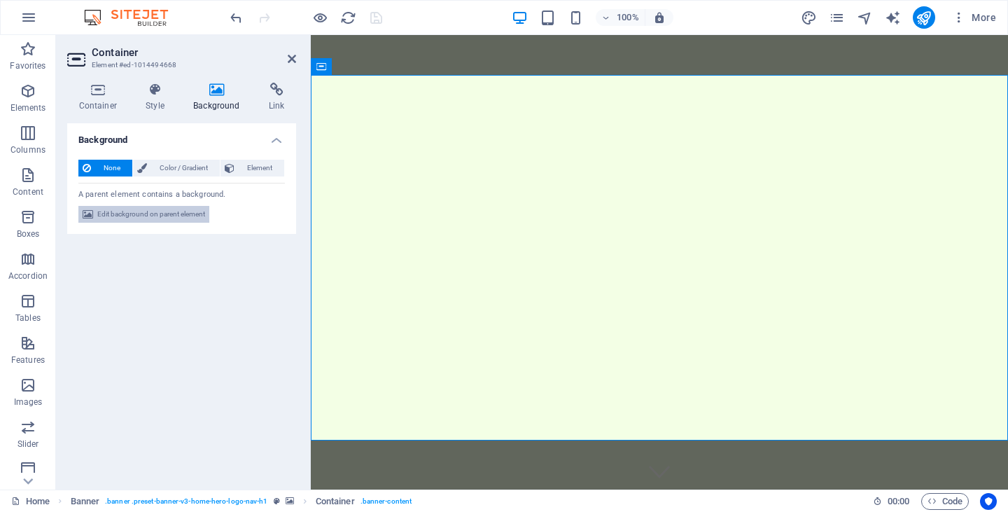
click at [166, 215] on span "Edit background on parent element" at bounding box center [151, 214] width 108 height 17
select select "ms"
select select "s"
select select "progressive"
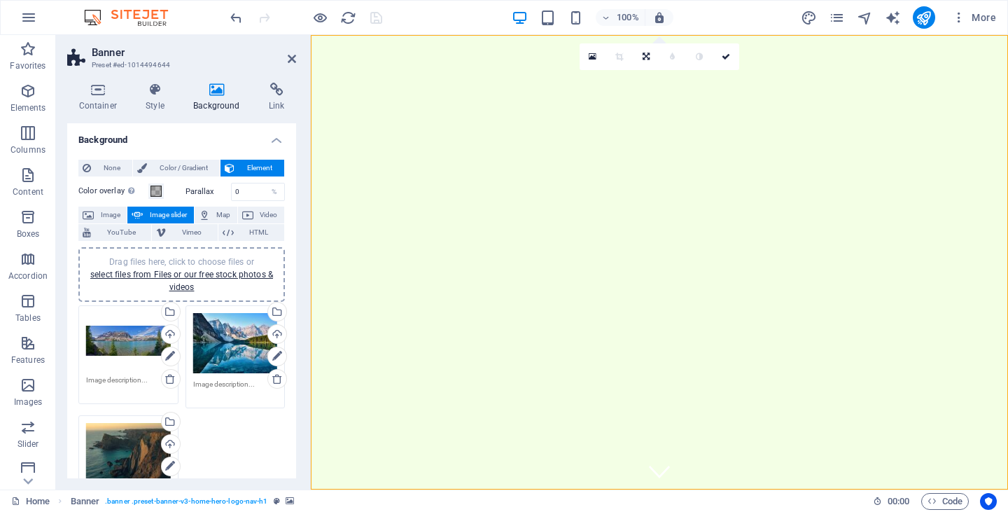
scroll to position [0, 0]
click at [99, 92] on icon at bounding box center [98, 90] width 62 height 14
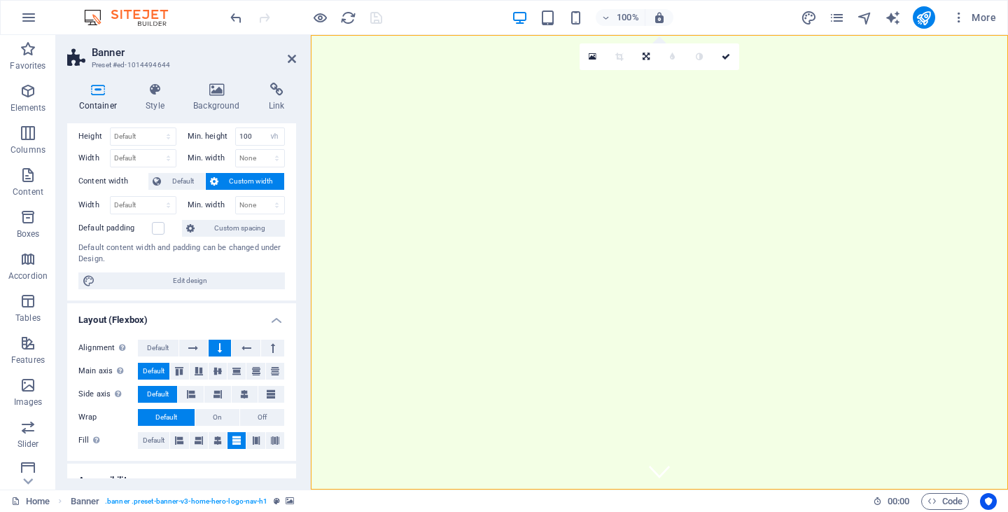
scroll to position [20, 0]
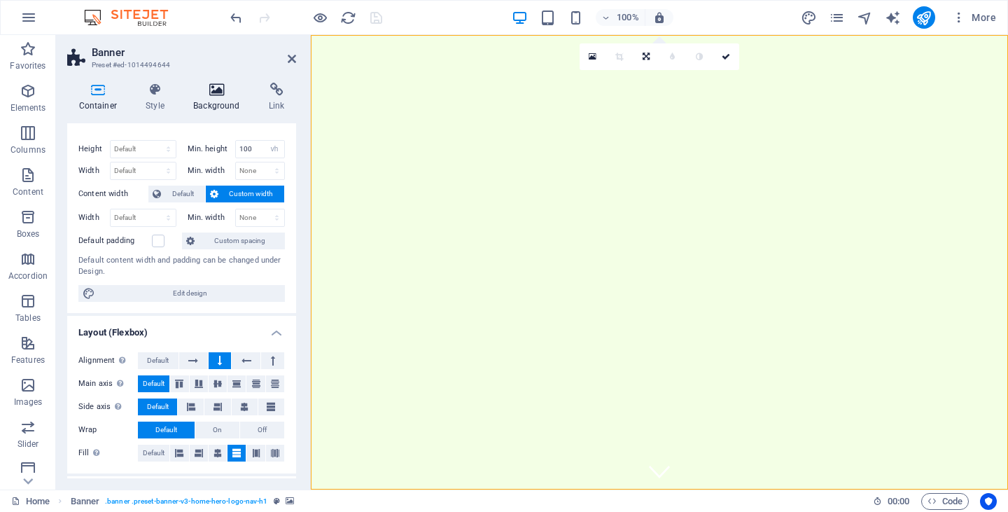
click at [216, 89] on icon at bounding box center [217, 90] width 70 height 14
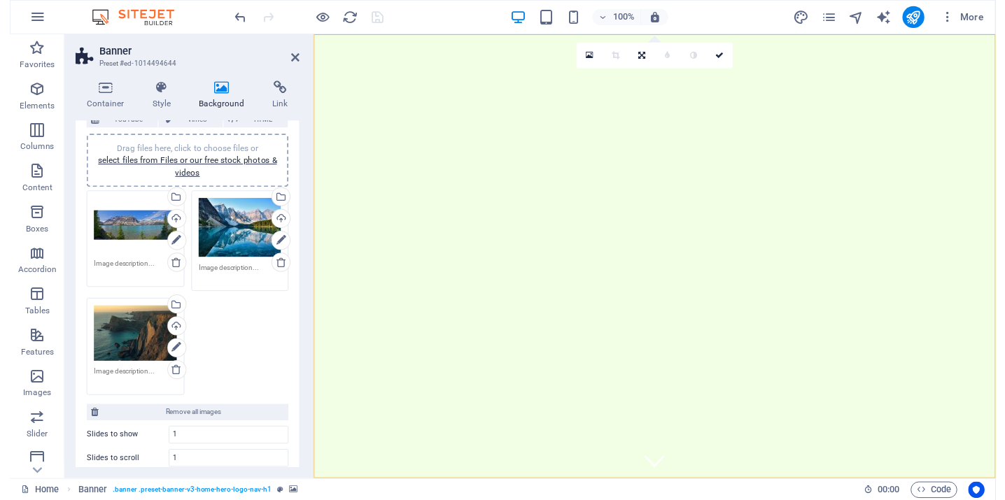
scroll to position [113, 0]
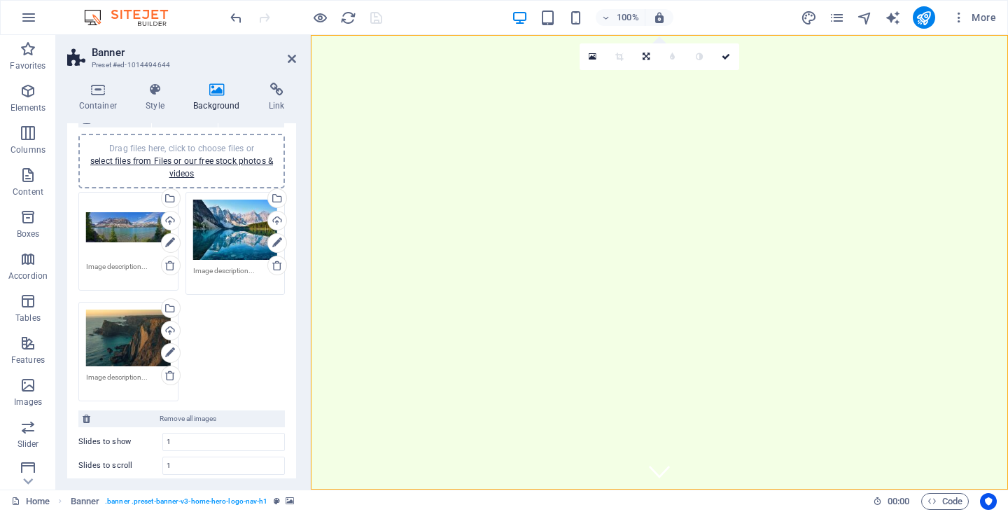
click at [126, 220] on div "Drag files here, click to choose files or select files from Files or our free s…" at bounding box center [128, 227] width 85 height 56
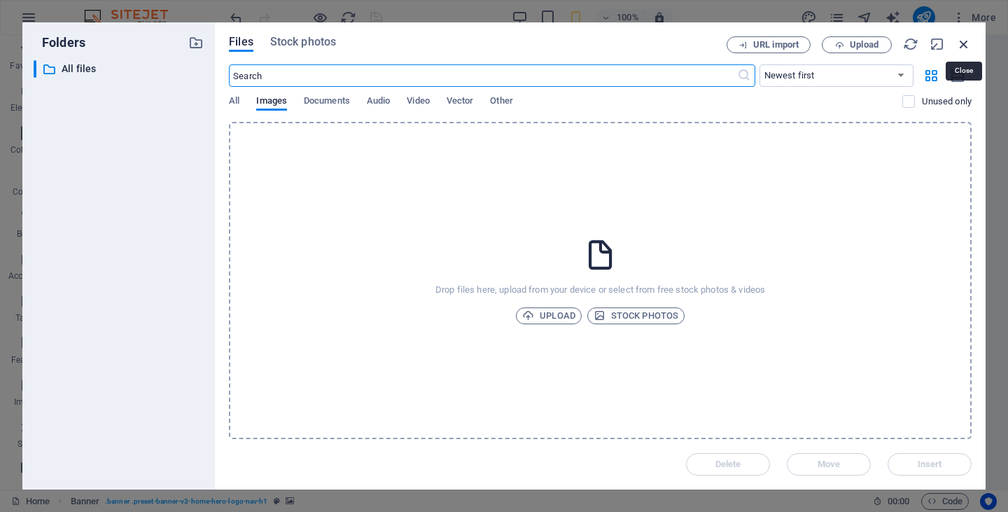
click at [964, 45] on icon "button" at bounding box center [963, 43] width 15 height 15
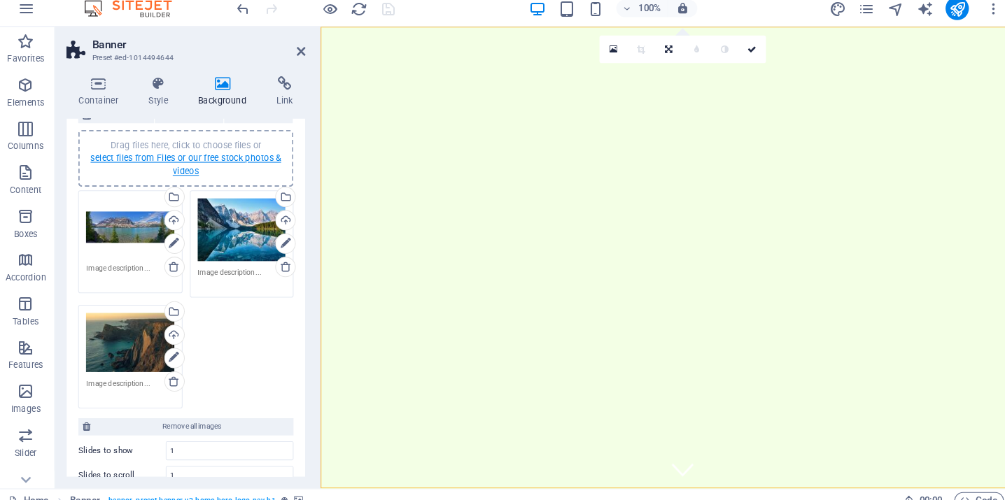
click at [177, 156] on link "select files from Files or our free stock photos & videos" at bounding box center [181, 167] width 183 height 22
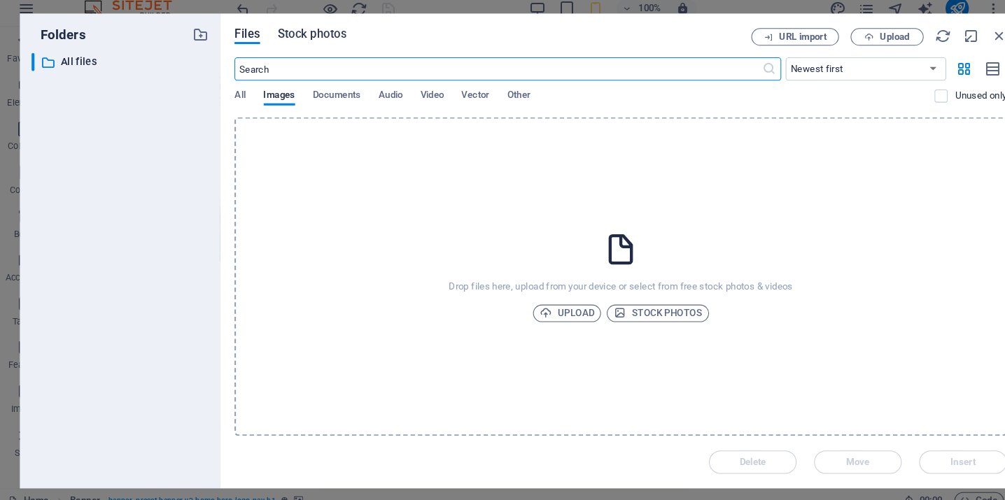
click at [307, 34] on span "Stock photos" at bounding box center [302, 42] width 66 height 17
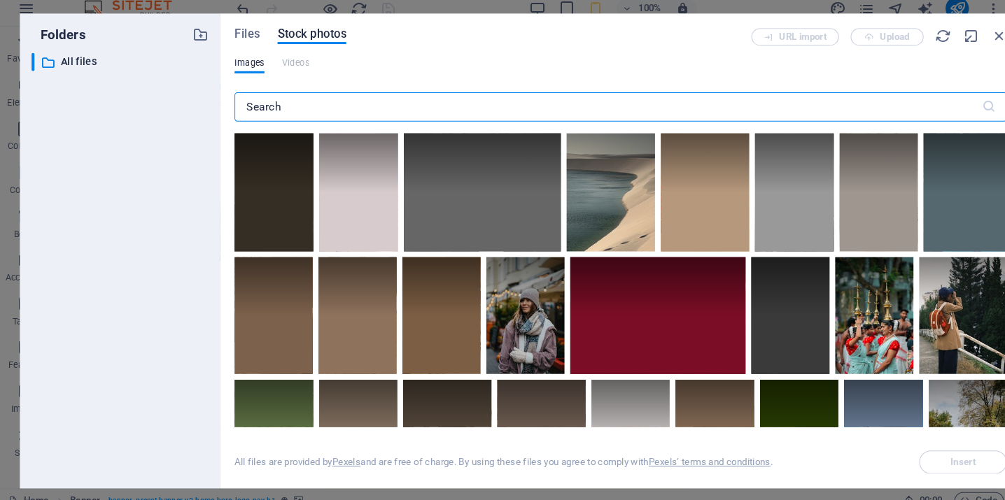
click at [304, 101] on input "text" at bounding box center [586, 112] width 716 height 28
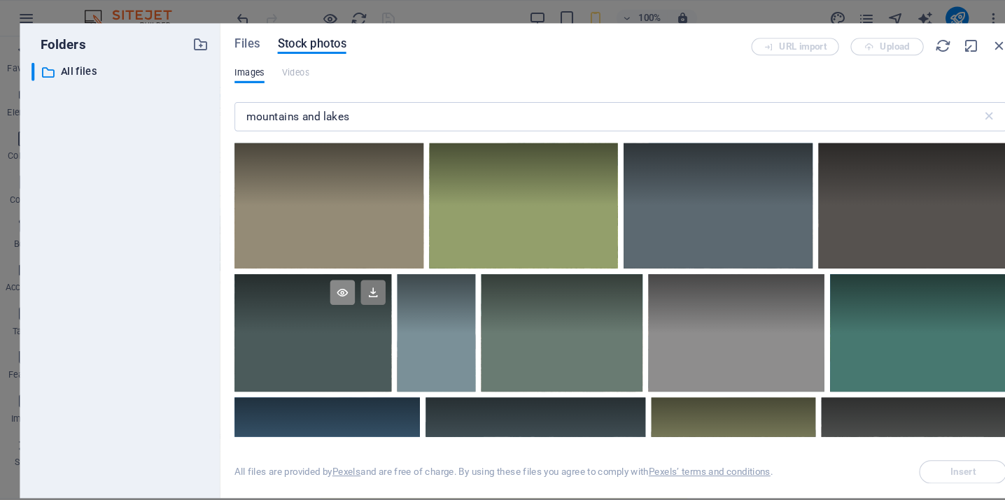
scroll to position [0, 0]
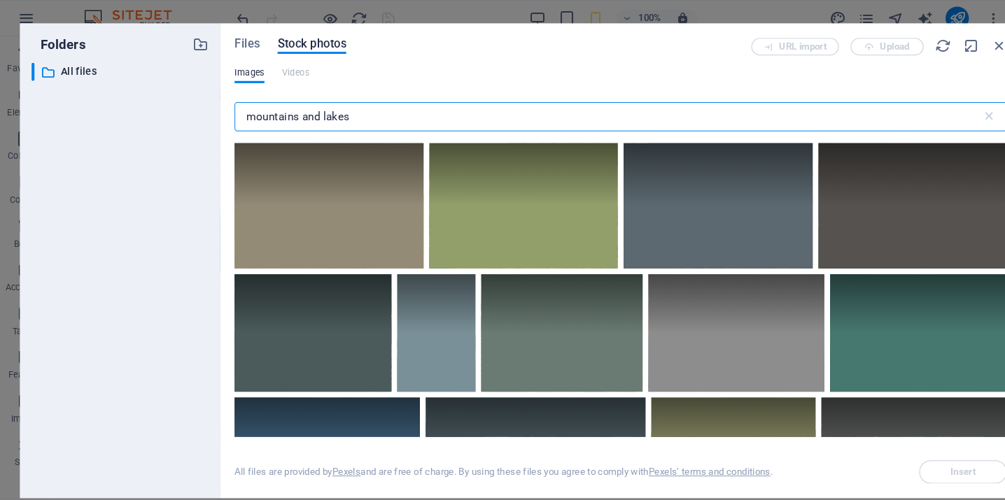
click at [347, 110] on input "mountains and lakes" at bounding box center [586, 112] width 716 height 28
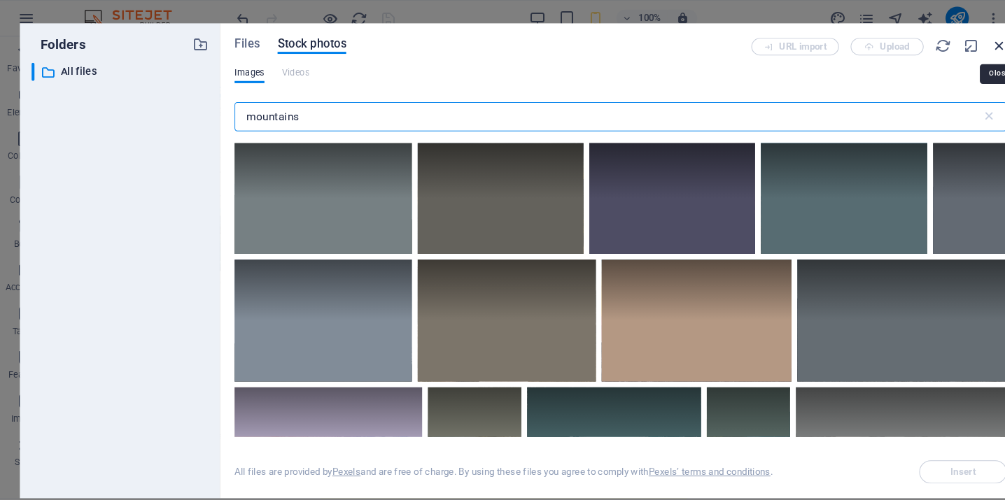
type input "mountains"
click at [957, 41] on icon "button" at bounding box center [960, 43] width 15 height 15
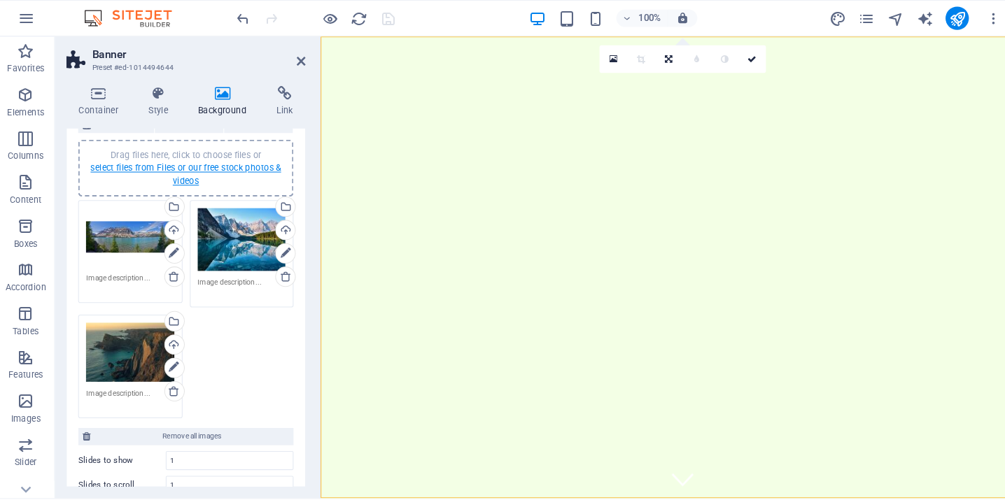
click at [152, 160] on link "select files from Files or our free stock photos & videos" at bounding box center [181, 167] width 183 height 22
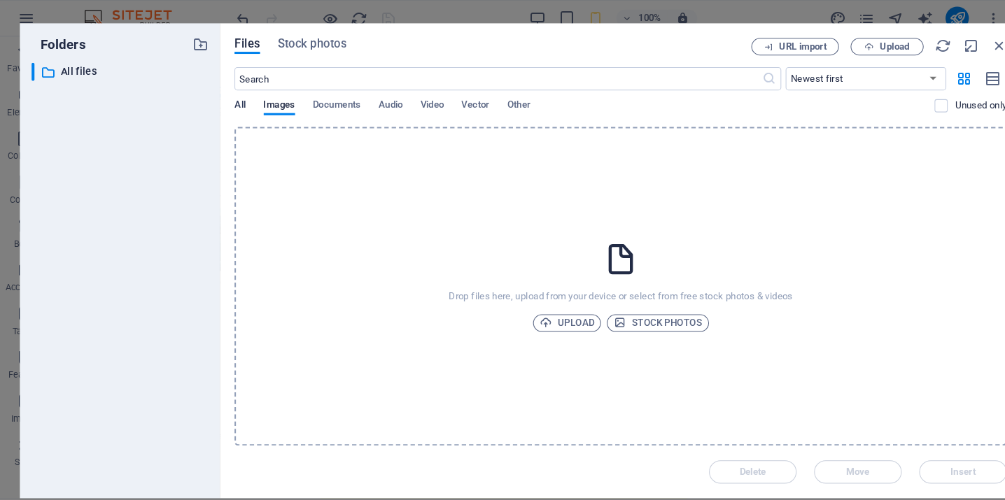
click at [229, 100] on span "All" at bounding box center [233, 102] width 10 height 20
click at [617, 309] on span "Stock photos" at bounding box center [633, 310] width 85 height 17
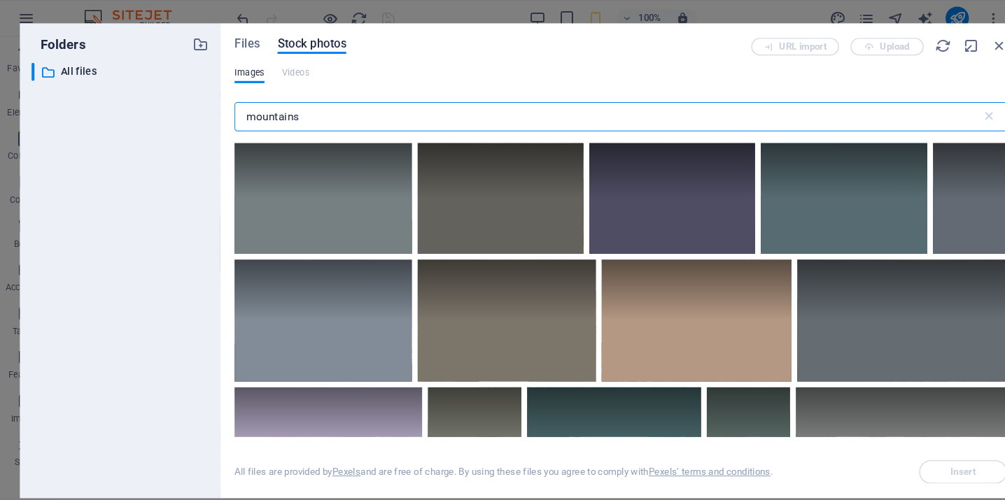
click at [294, 113] on input "mountains" at bounding box center [586, 112] width 716 height 28
drag, startPoint x: 294, startPoint y: 113, endPoint x: 221, endPoint y: 111, distance: 72.8
click at [221, 111] on div "Files Stock photos URL import Upload Images Videos mountains ​ All files are pr…" at bounding box center [598, 250] width 769 height 456
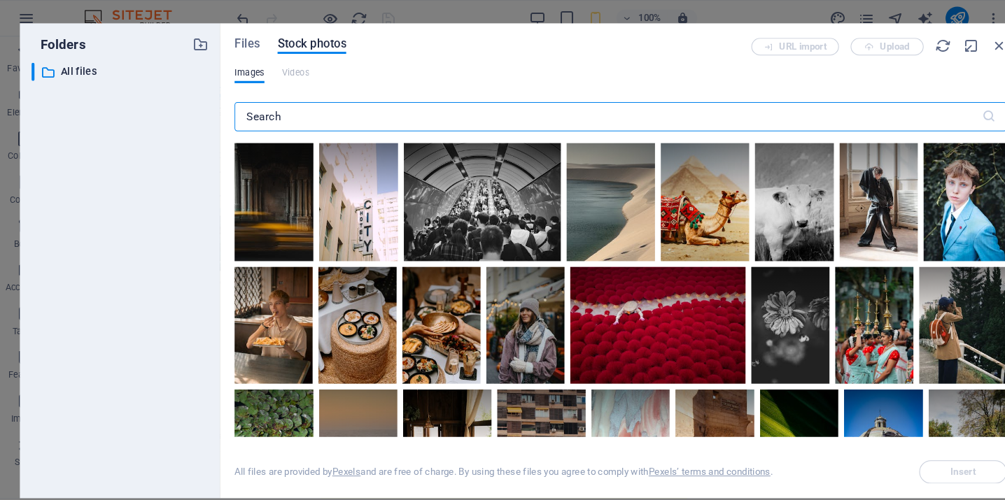
click at [269, 110] on input "text" at bounding box center [586, 112] width 716 height 28
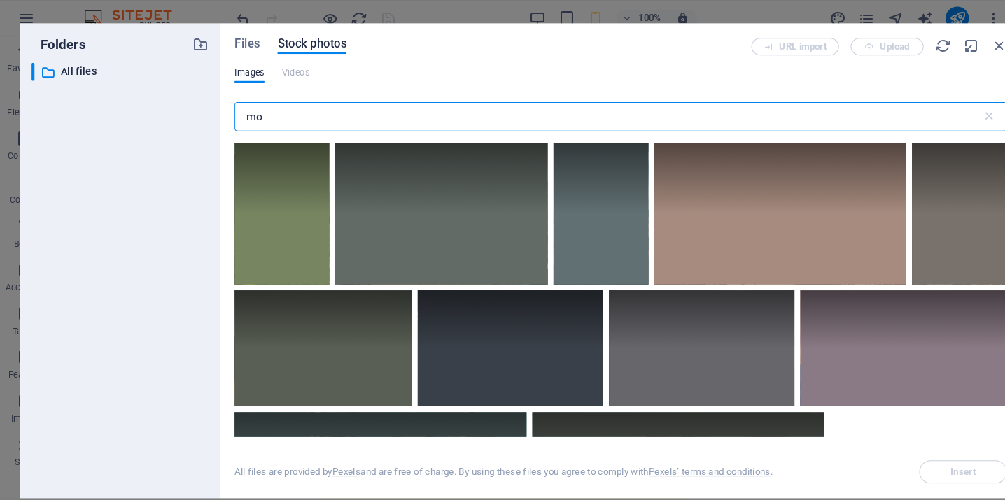
type input "m"
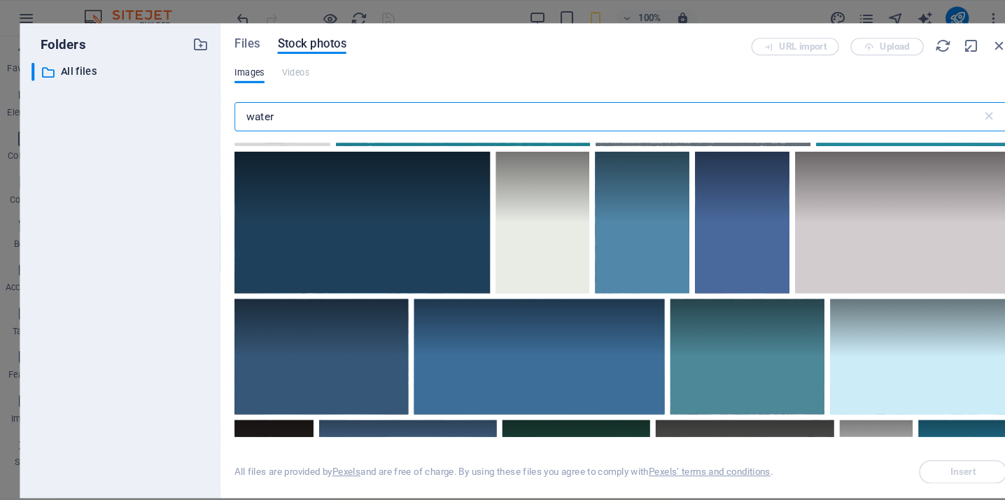
scroll to position [891, 0]
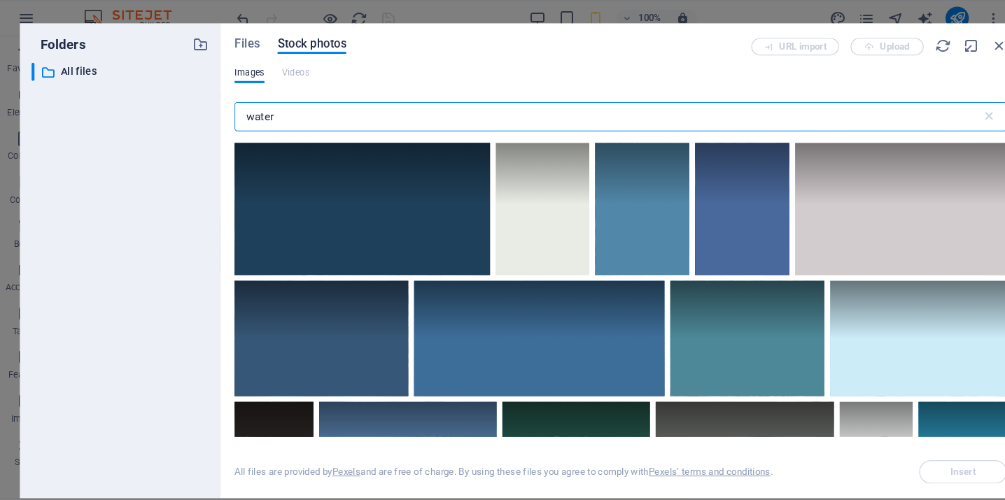
type input "water"
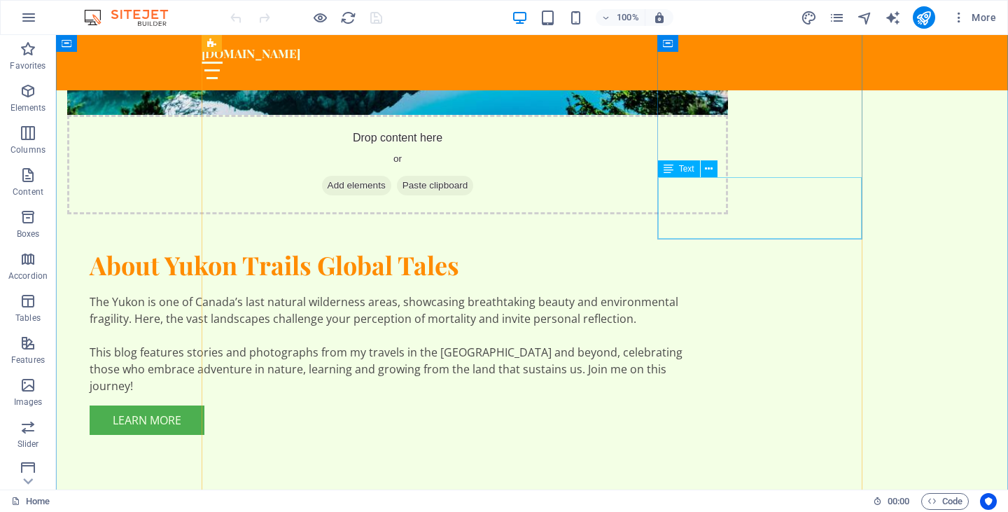
scroll to position [1126, 0]
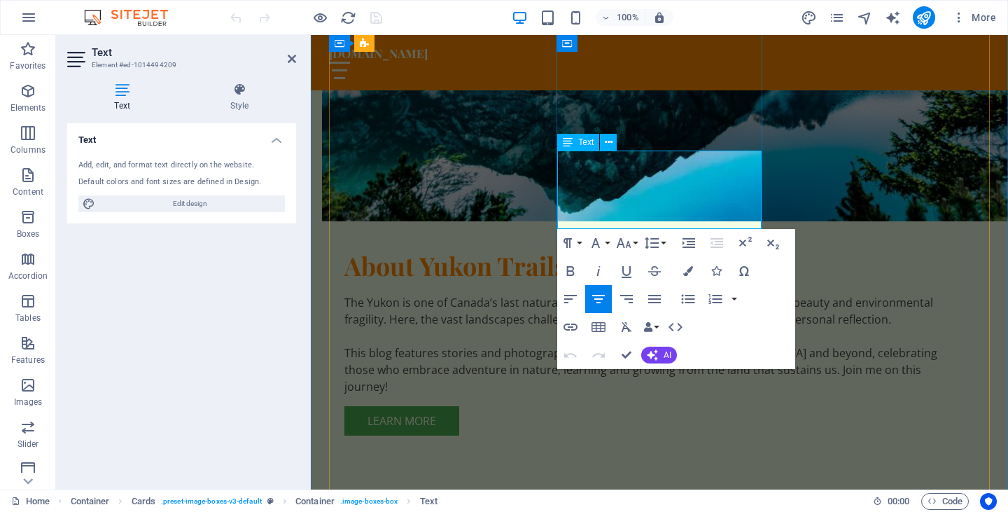
drag, startPoint x: 689, startPoint y: 212, endPoint x: 696, endPoint y: 174, distance: 38.3
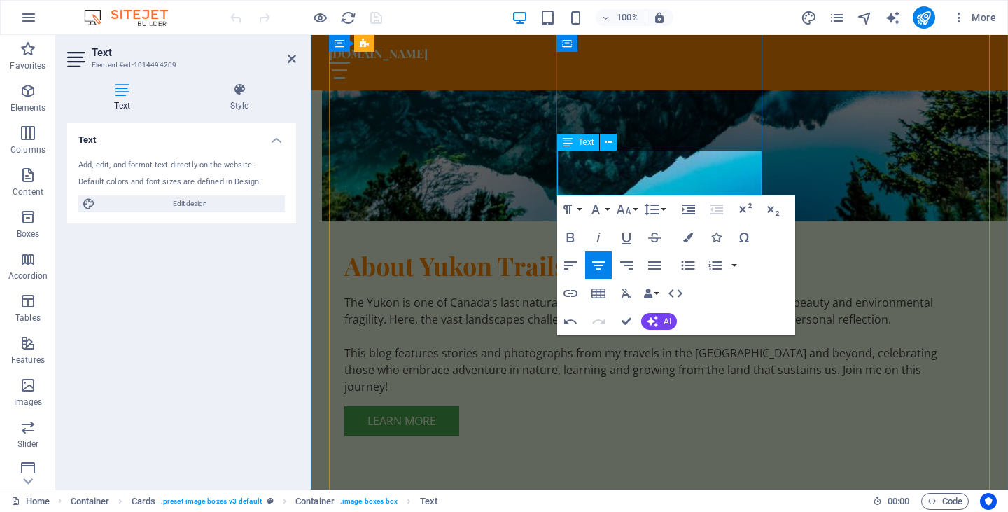
drag, startPoint x: 671, startPoint y: 159, endPoint x: 641, endPoint y: 183, distance: 38.4
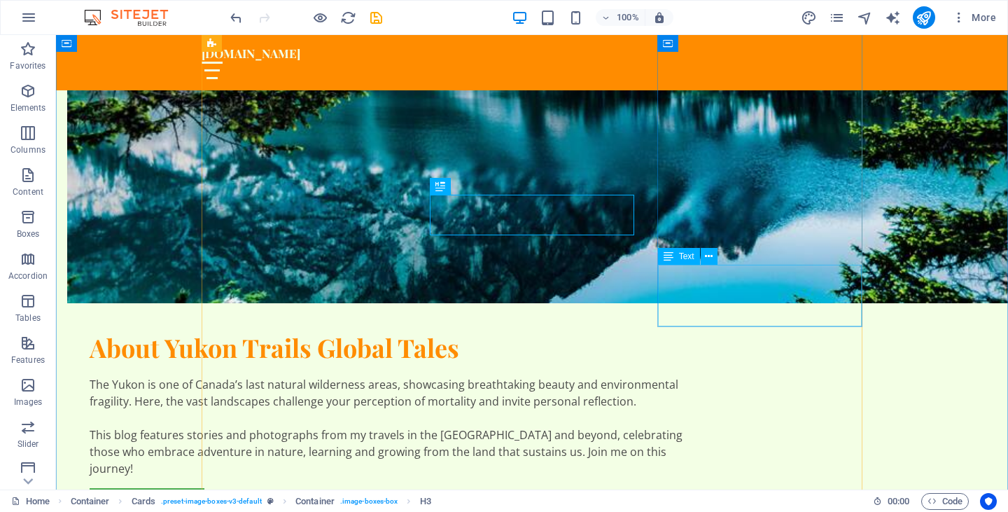
scroll to position [1053, 0]
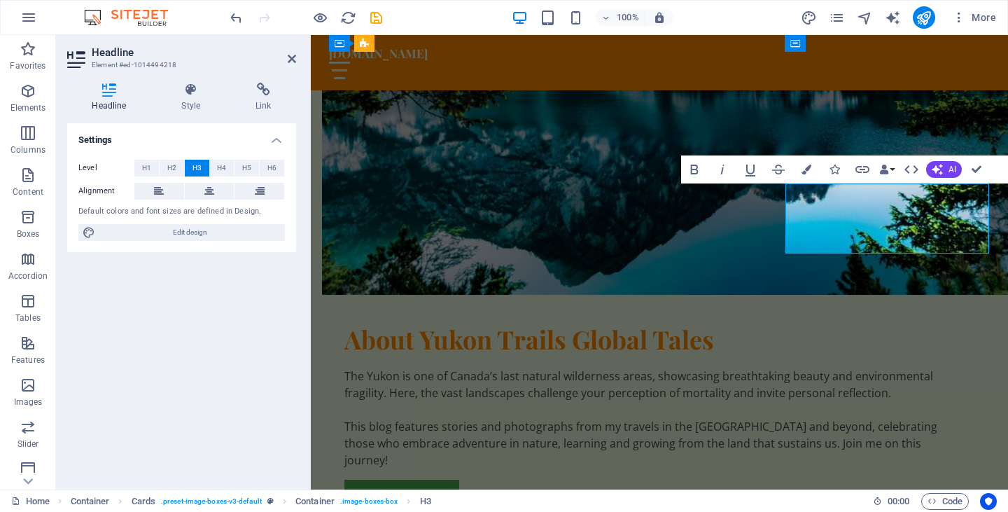
drag, startPoint x: 960, startPoint y: 242, endPoint x: 820, endPoint y: 248, distance: 139.4
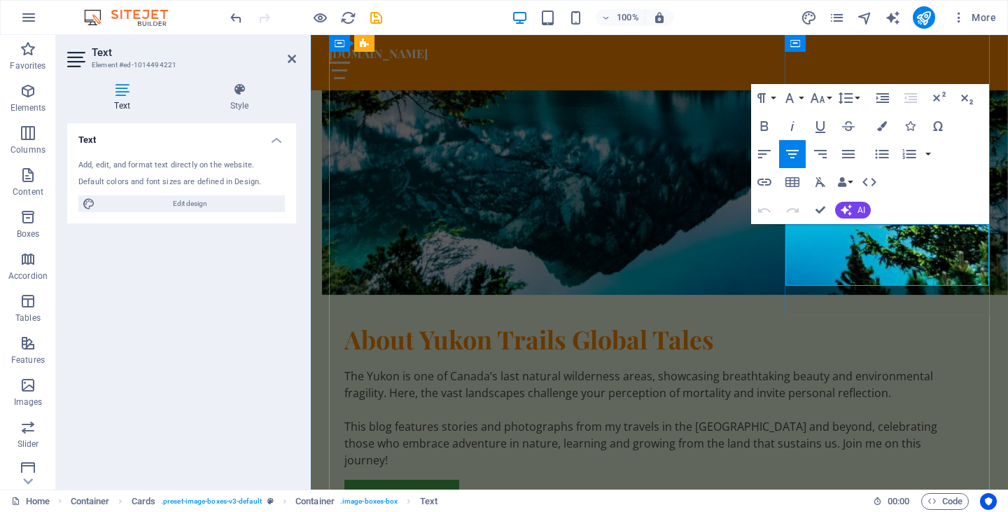
drag, startPoint x: 645, startPoint y: 199, endPoint x: 549, endPoint y: 209, distance: 96.4
drag, startPoint x: 538, startPoint y: 213, endPoint x: 616, endPoint y: 232, distance: 79.8
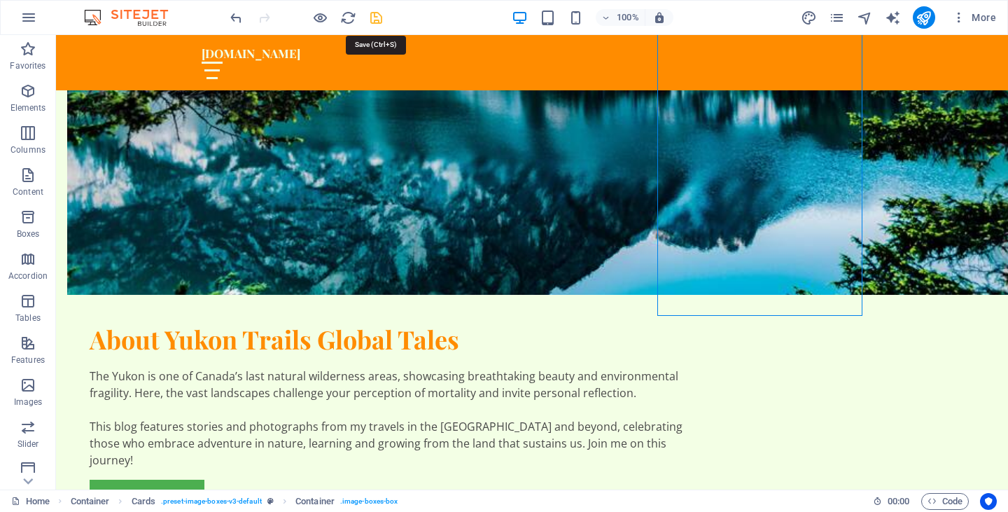
click at [375, 19] on icon "save" at bounding box center [376, 18] width 16 height 16
checkbox input "false"
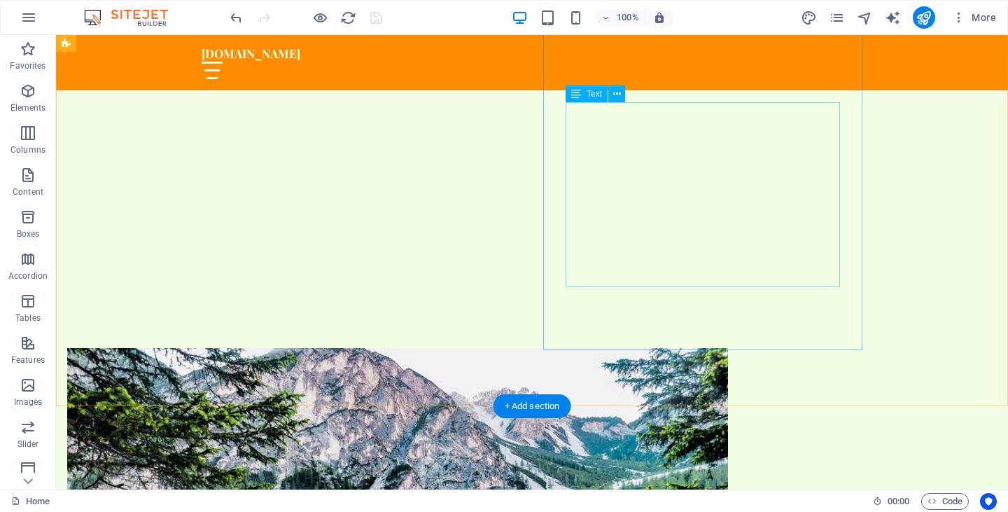
scroll to position [546, 0]
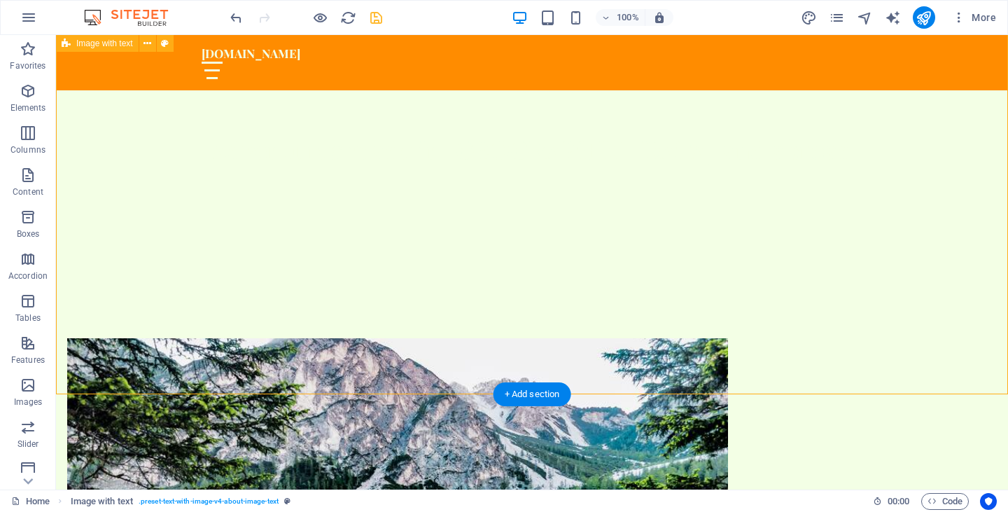
scroll to position [556, 0]
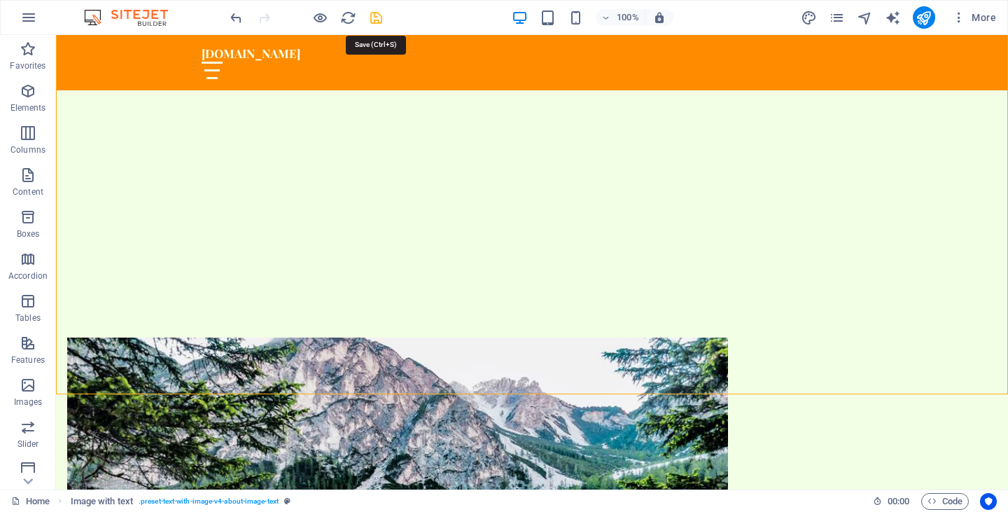
click at [377, 17] on icon "save" at bounding box center [376, 18] width 16 height 16
checkbox input "false"
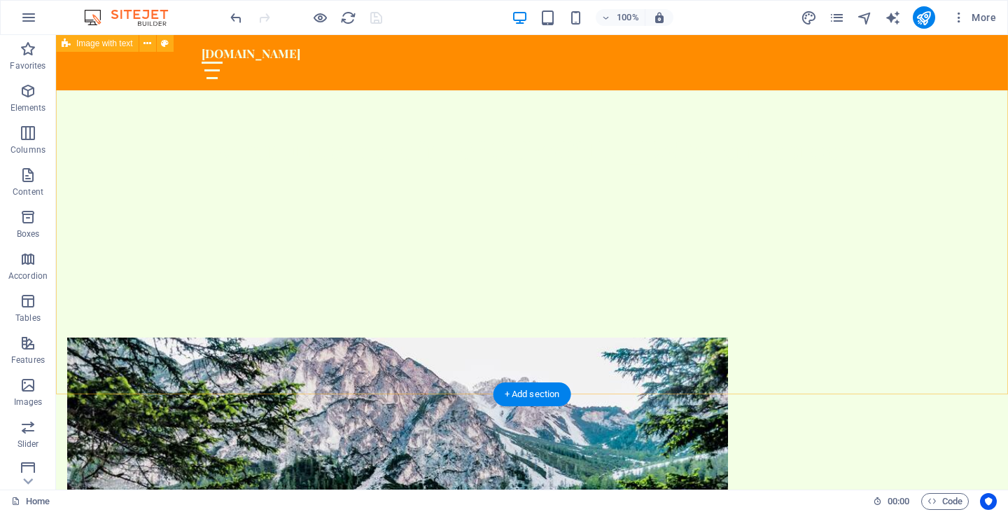
scroll to position [556, 0]
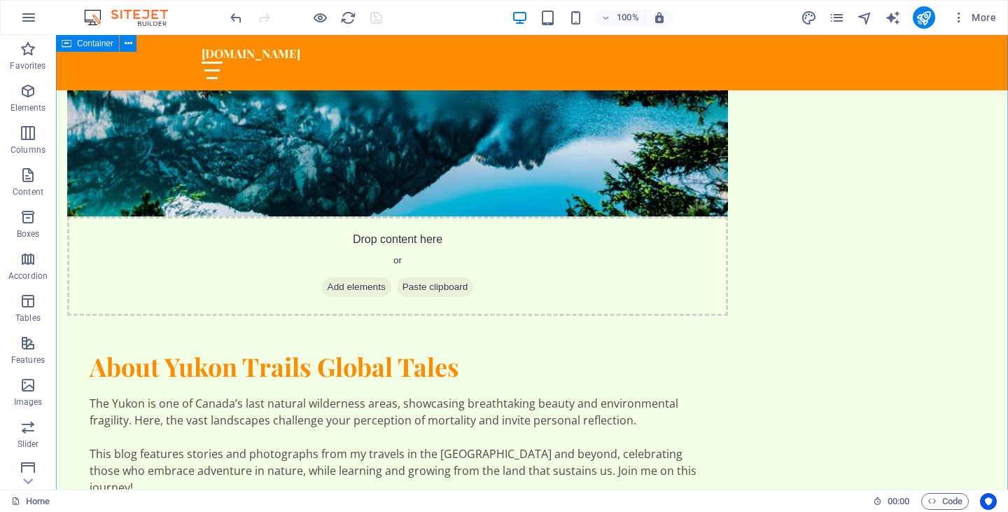
scroll to position [1026, 0]
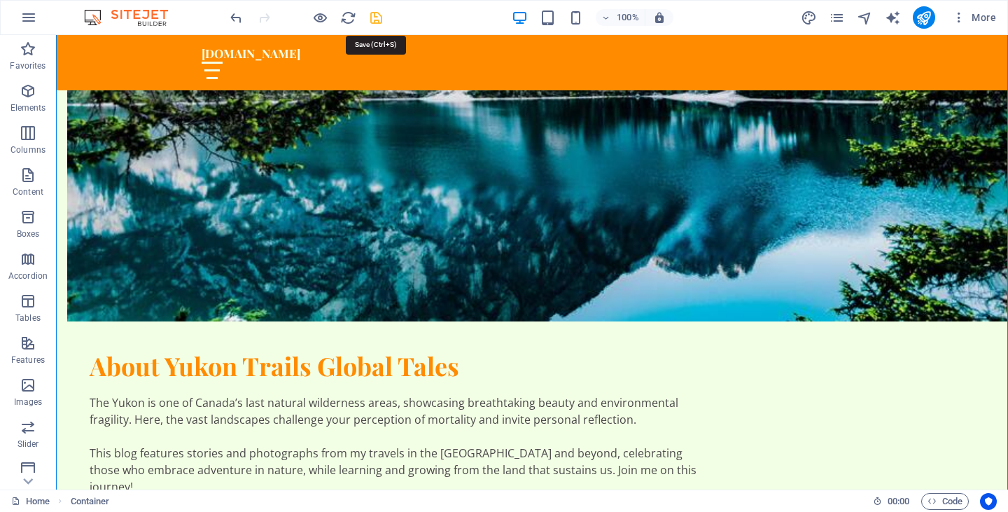
click at [376, 17] on icon "save" at bounding box center [376, 18] width 16 height 16
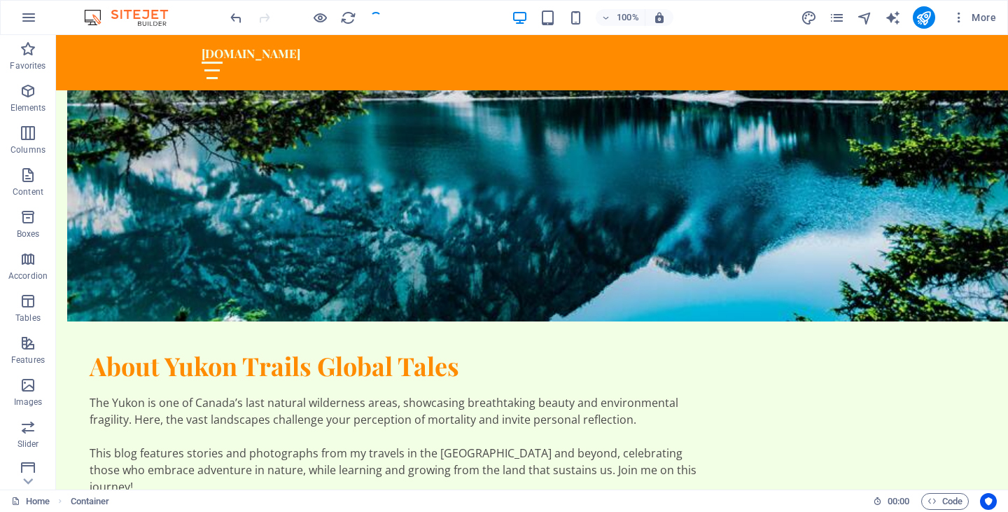
checkbox input "false"
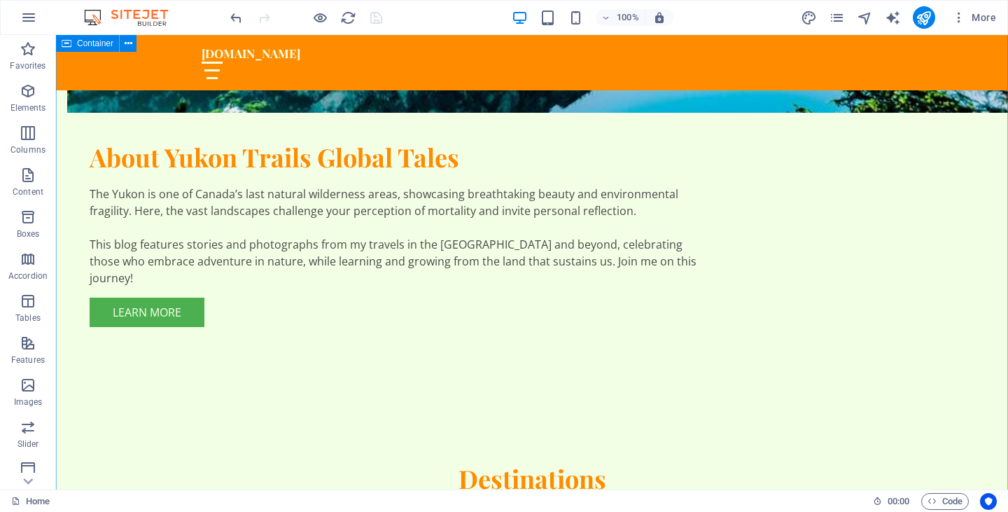
scroll to position [1239, 0]
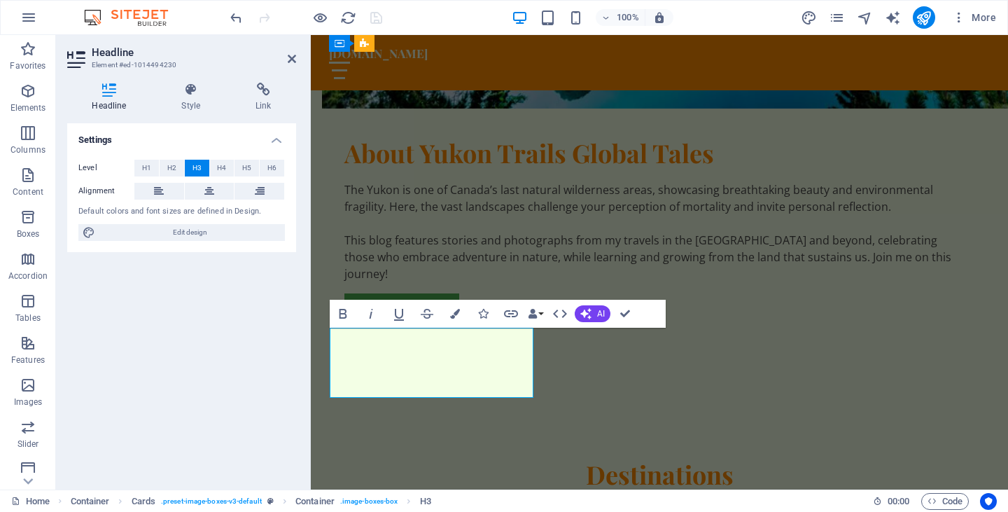
drag, startPoint x: 496, startPoint y: 384, endPoint x: 366, endPoint y: 391, distance: 129.7
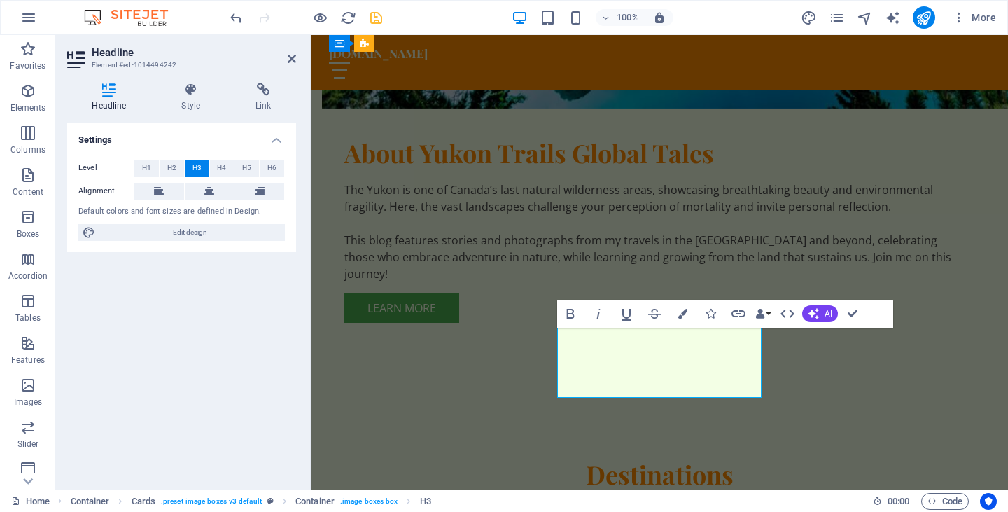
drag, startPoint x: 725, startPoint y: 386, endPoint x: 587, endPoint y: 385, distance: 138.6
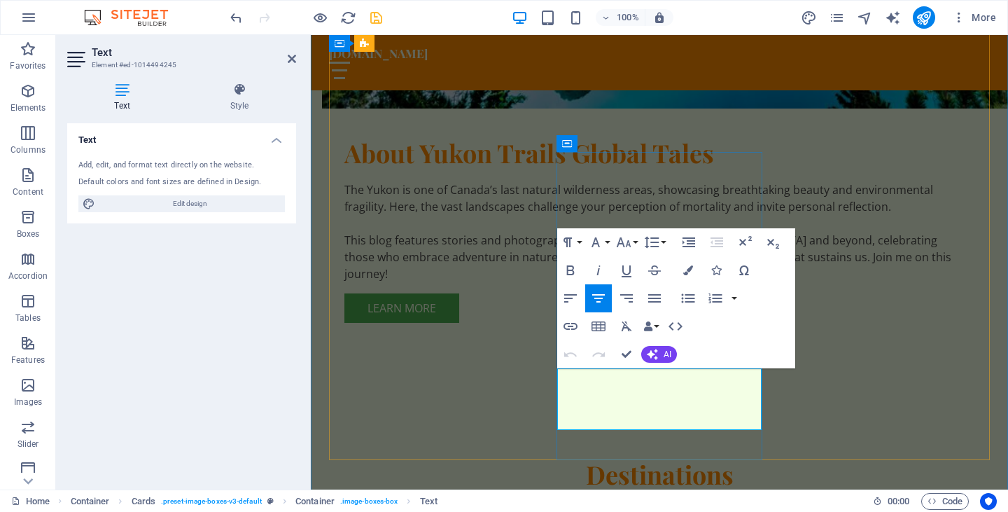
drag, startPoint x: 262, startPoint y: 361, endPoint x: 311, endPoint y: 360, distance: 49.0
drag, startPoint x: 655, startPoint y: 395, endPoint x: 685, endPoint y: 396, distance: 29.4
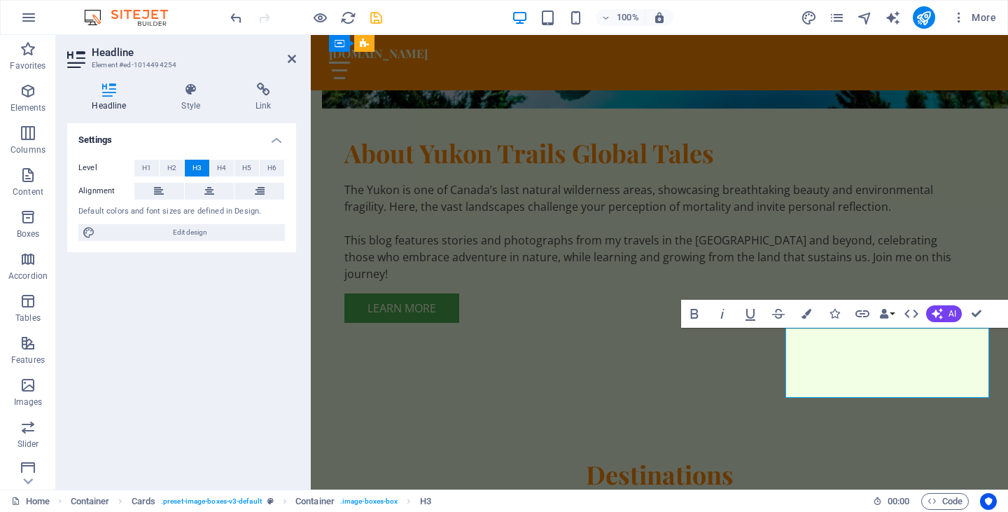
drag, startPoint x: 950, startPoint y: 387, endPoint x: 795, endPoint y: 387, distance: 155.4
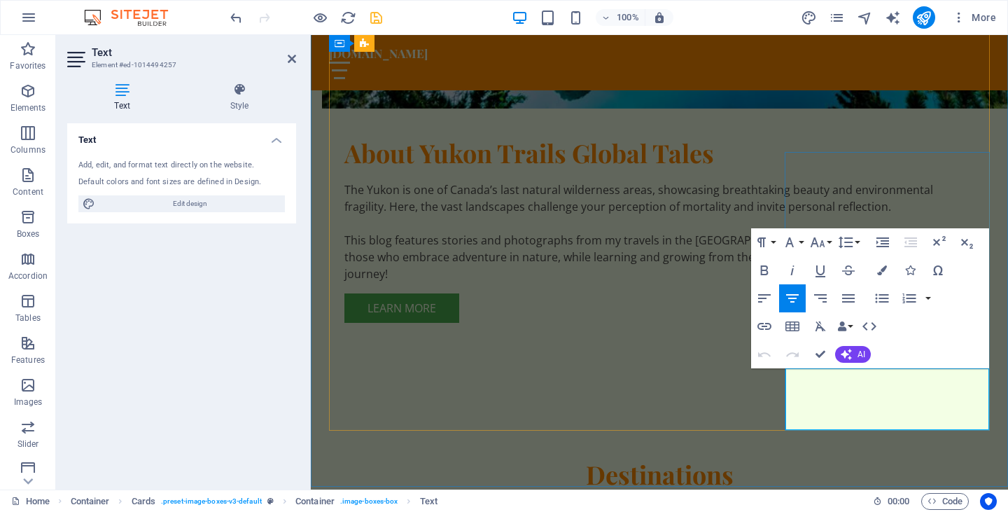
drag, startPoint x: 945, startPoint y: 394, endPoint x: 845, endPoint y: 398, distance: 100.2
drag, startPoint x: 904, startPoint y: 393, endPoint x: 920, endPoint y: 395, distance: 16.2
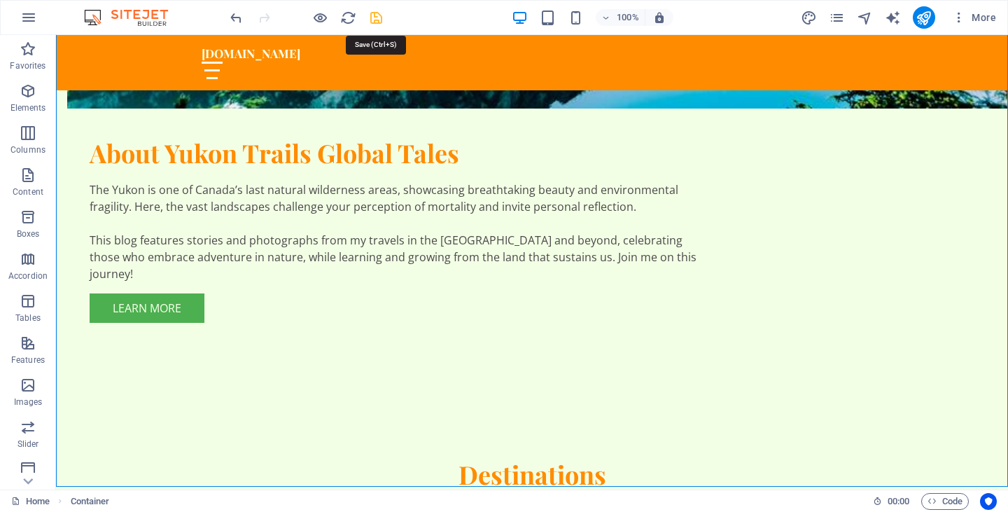
click at [374, 16] on icon "save" at bounding box center [376, 18] width 16 height 16
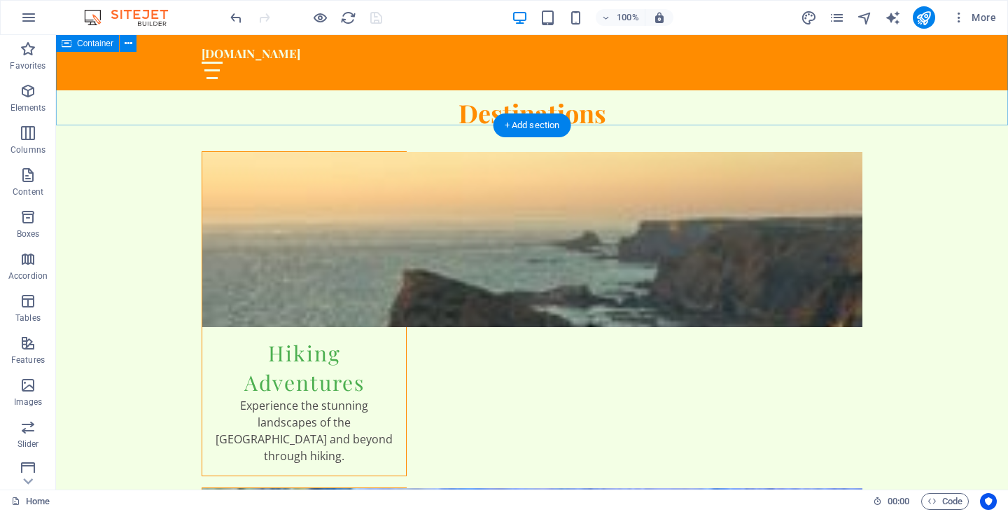
scroll to position [1601, 0]
click at [109, 115] on icon at bounding box center [107, 116] width 8 height 15
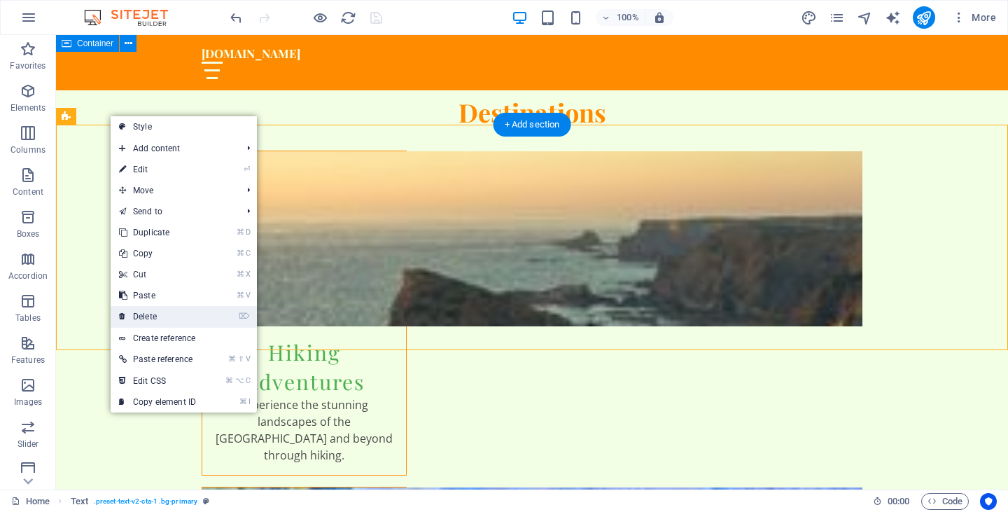
click at [150, 315] on link "⌦ Delete" at bounding box center [158, 316] width 94 height 21
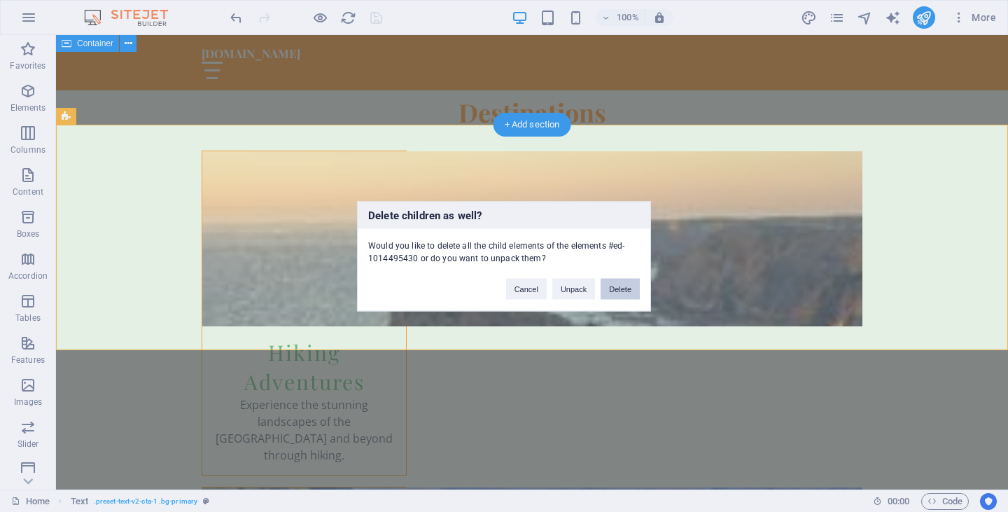
click at [619, 290] on button "Delete" at bounding box center [620, 288] width 39 height 21
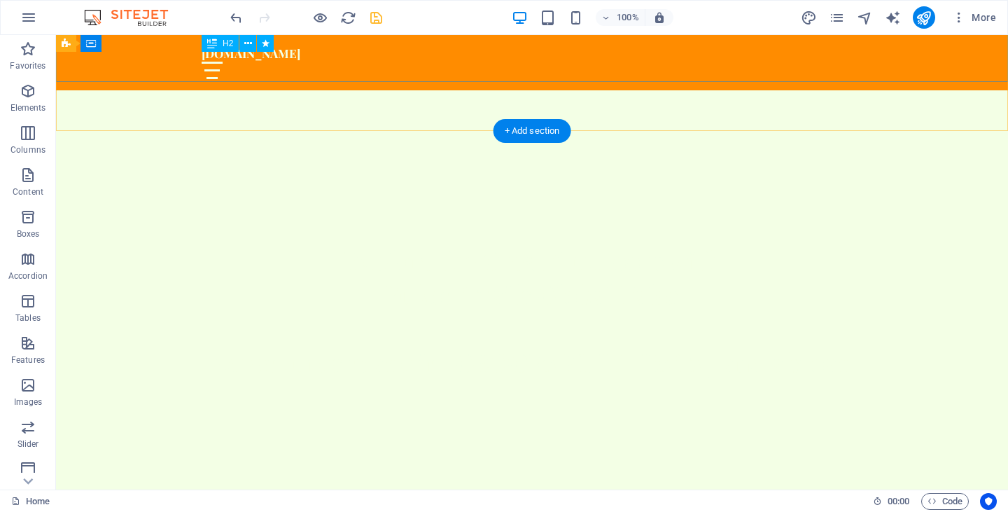
scroll to position [369, 0]
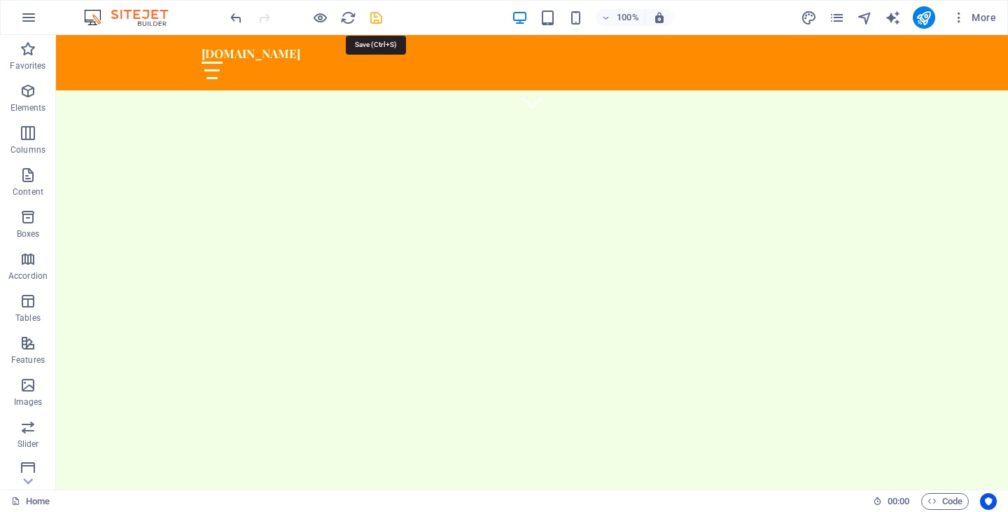
click at [378, 16] on icon "save" at bounding box center [376, 18] width 16 height 16
checkbox input "false"
click at [917, 19] on icon "publish" at bounding box center [923, 18] width 16 height 16
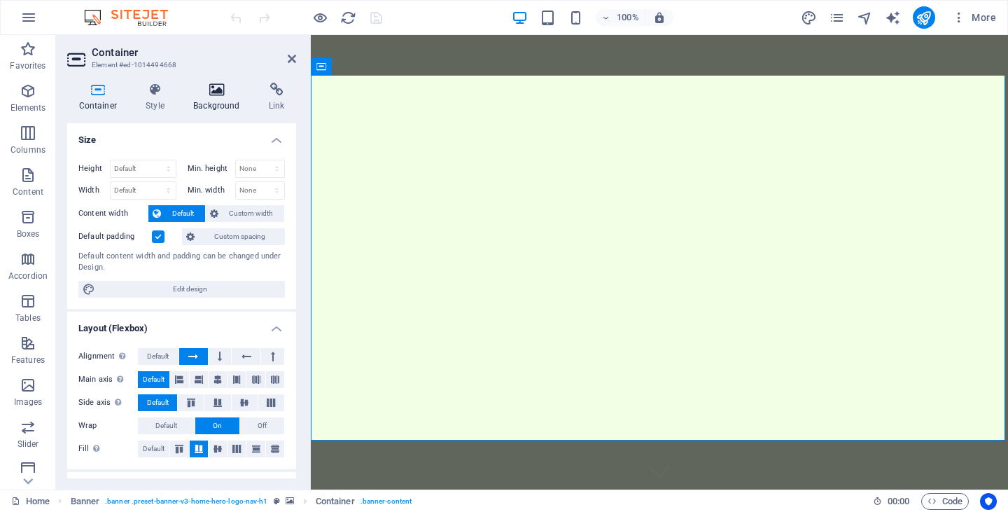
click at [212, 90] on icon at bounding box center [217, 90] width 70 height 14
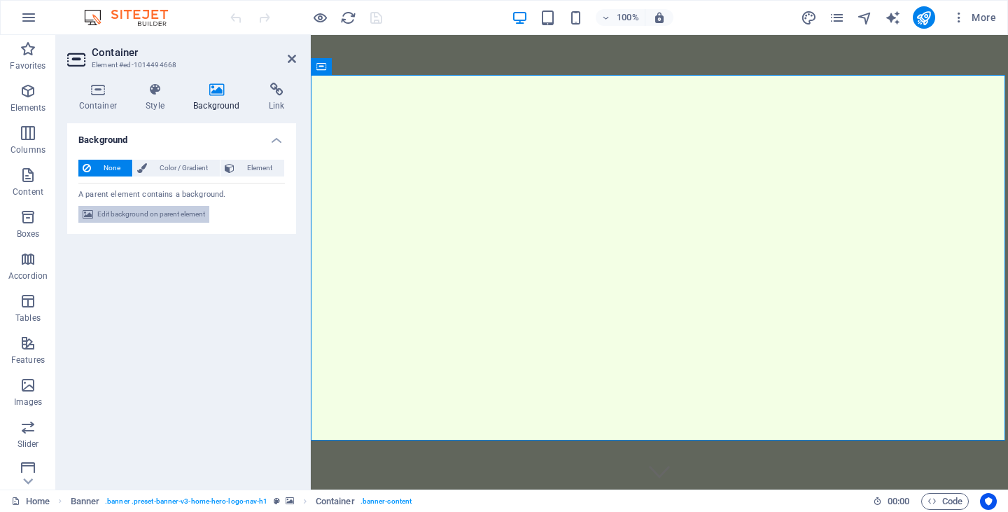
click at [154, 214] on span "Edit background on parent element" at bounding box center [151, 214] width 108 height 17
select select "ms"
select select "s"
select select "progressive"
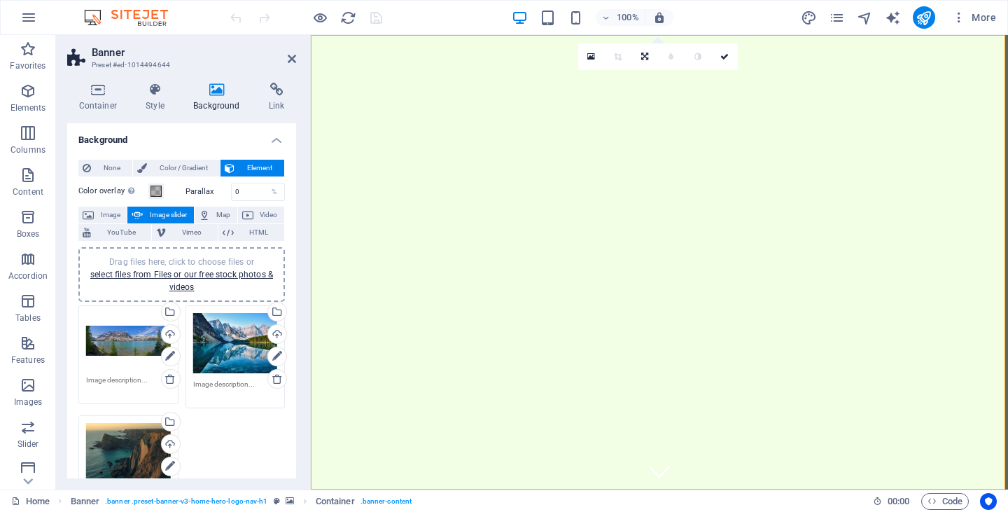
click at [154, 214] on span "Image slider" at bounding box center [168, 214] width 42 height 17
click at [275, 329] on div "Upload" at bounding box center [275, 335] width 21 height 21
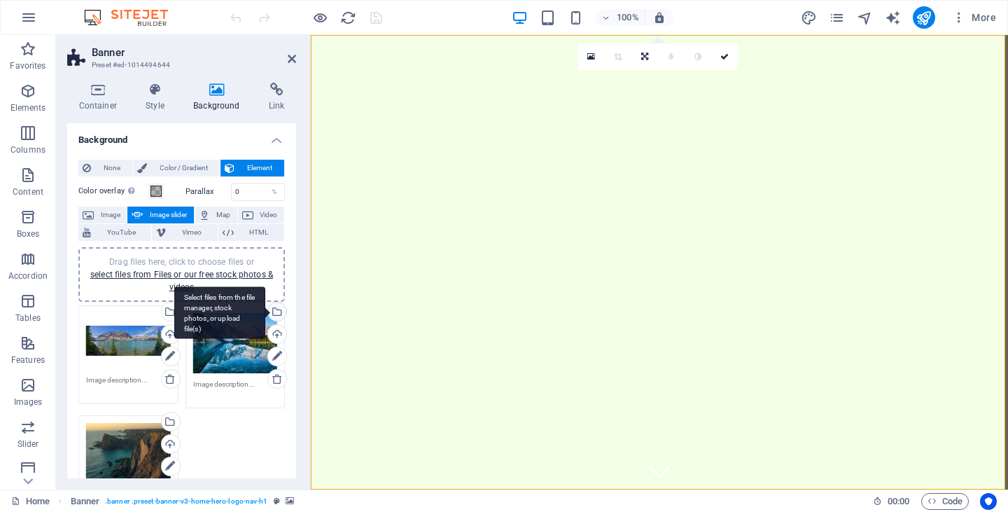
click at [273, 308] on div "Select files from the file manager, stock photos, or upload file(s)" at bounding box center [275, 312] width 21 height 21
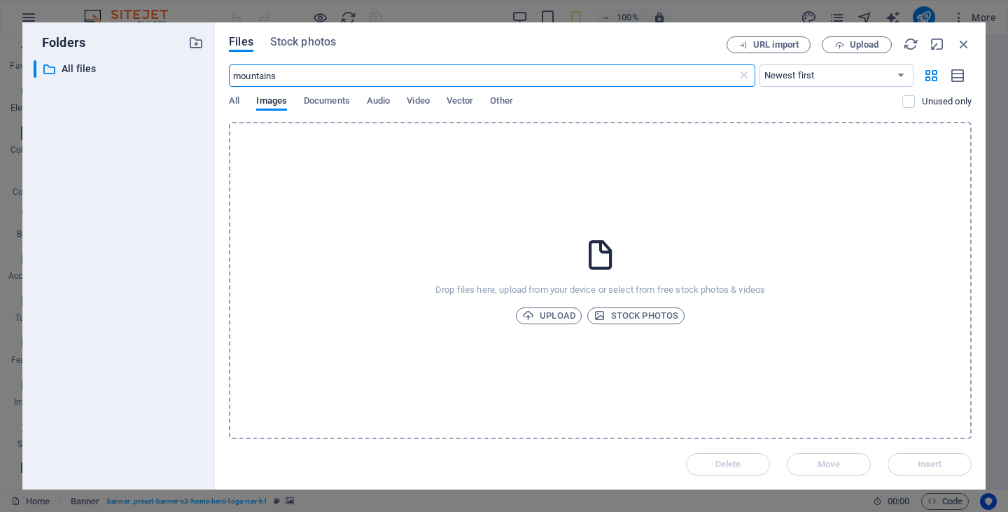
type input "mountains"
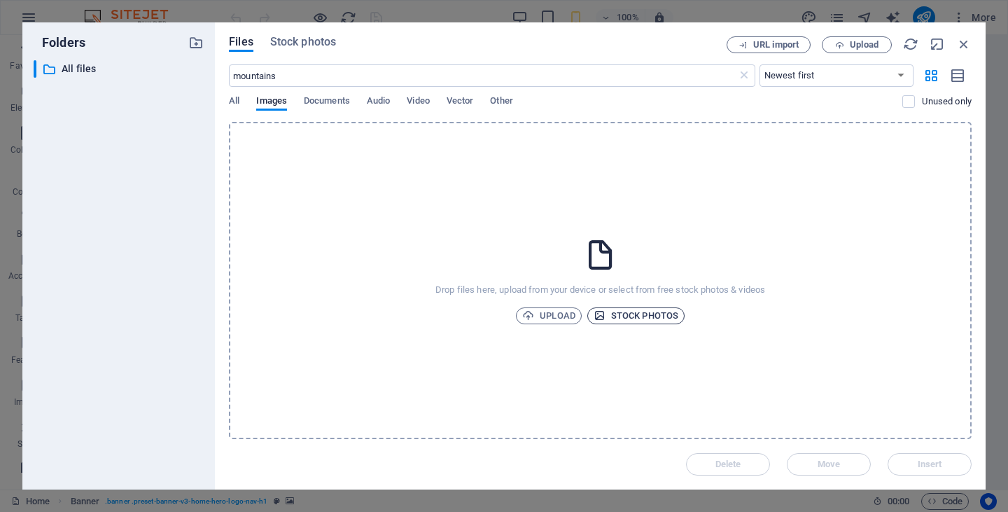
click at [629, 316] on span "Stock photos" at bounding box center [636, 315] width 85 height 17
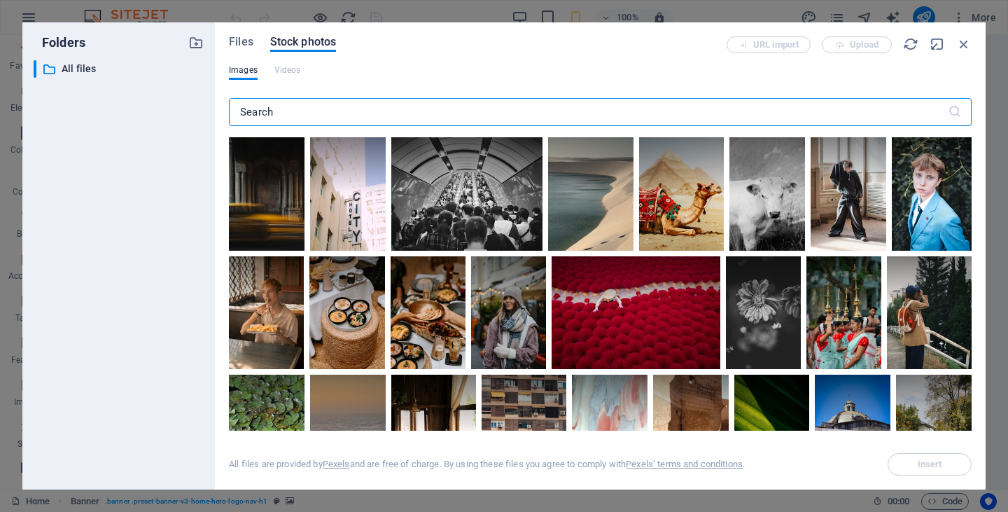
click at [287, 110] on input "text" at bounding box center [588, 112] width 719 height 28
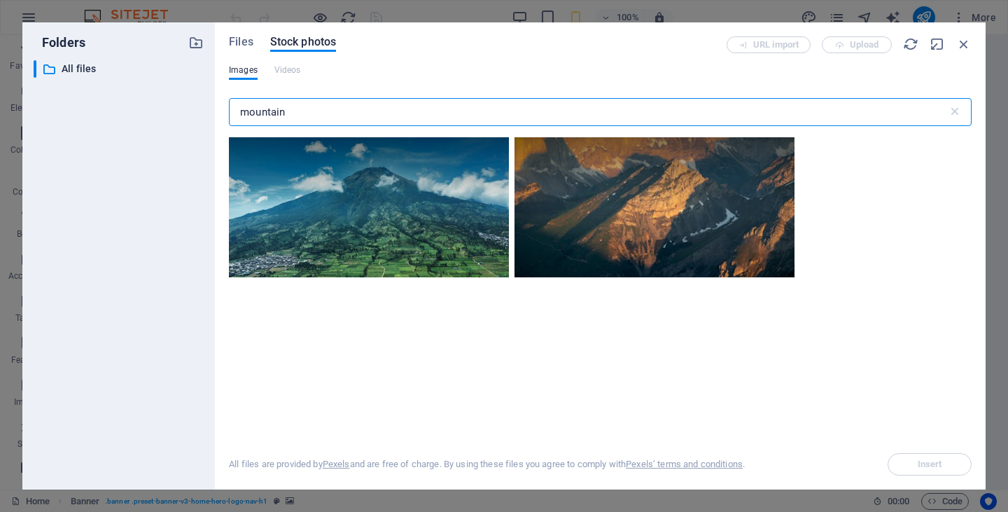
type input "mountains"
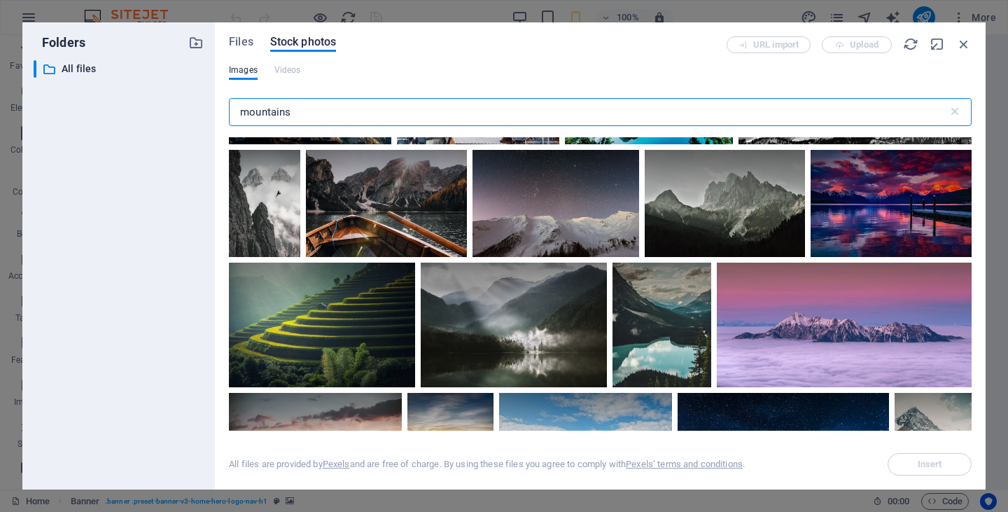
scroll to position [590, 0]
